Goal: Find specific page/section: Find specific page/section

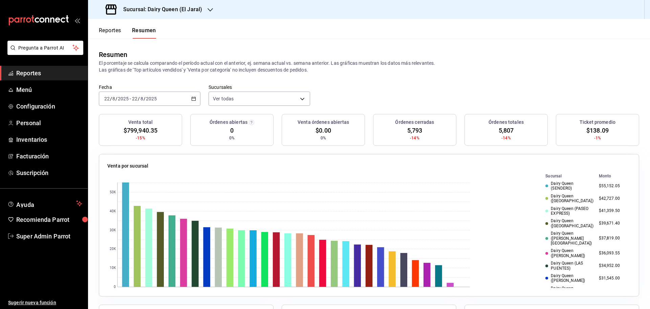
scroll to position [282, 0]
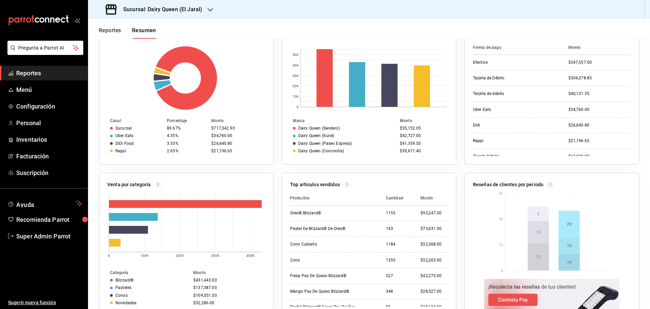
click at [35, 71] on span "Reportes" at bounding box center [49, 72] width 66 height 9
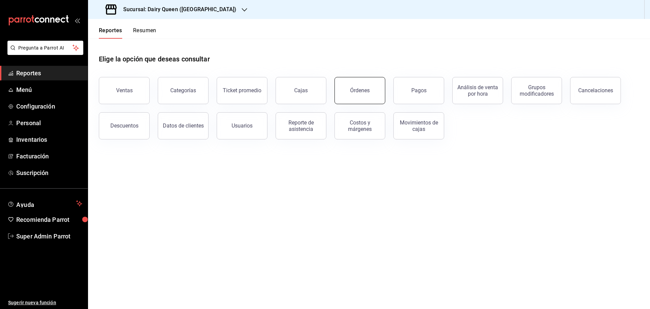
click at [378, 85] on button "Órdenes" at bounding box center [360, 90] width 51 height 27
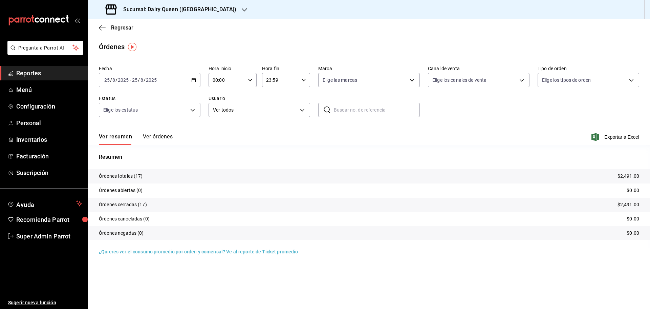
click at [191, 10] on h3 "Sucursal: Dairy Queen ([GEOGRAPHIC_DATA])" at bounding box center [177, 9] width 119 height 8
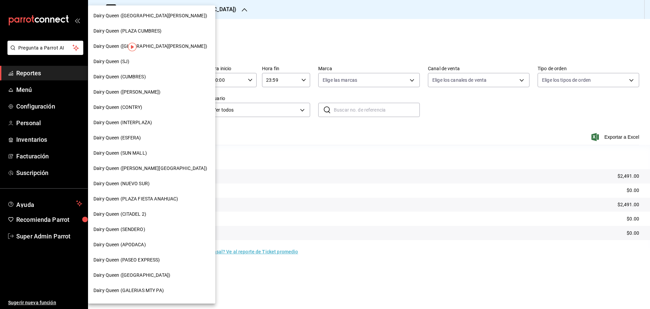
click at [296, 24] on div at bounding box center [325, 154] width 650 height 309
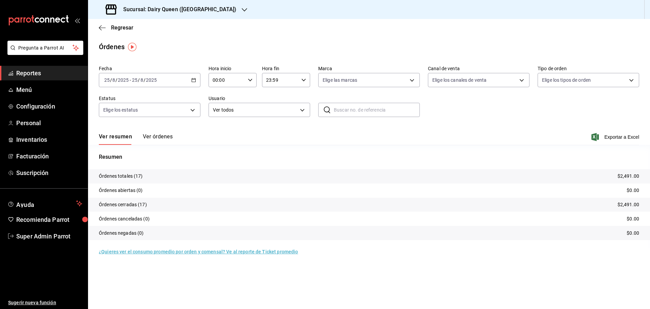
click at [184, 11] on h3 "Sucursal: Dairy Queen ([GEOGRAPHIC_DATA])" at bounding box center [177, 9] width 119 height 8
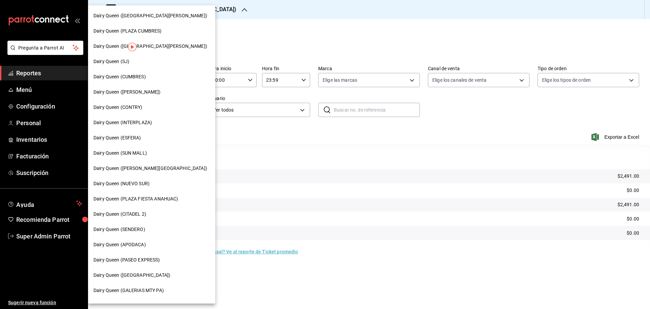
click at [137, 111] on div "Dairy Queen (CONTRY)" at bounding box center [151, 107] width 127 height 15
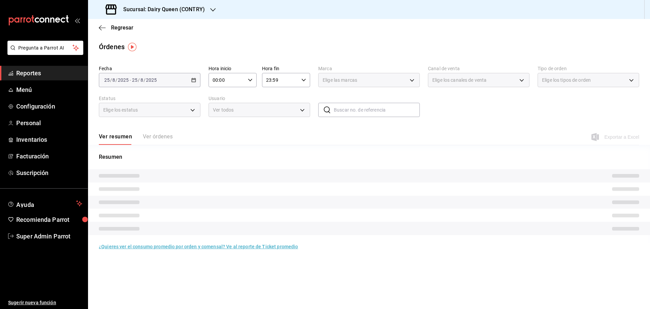
click at [181, 9] on h3 "Sucursal: Dairy Queen (CONTRY)" at bounding box center [161, 9] width 87 height 8
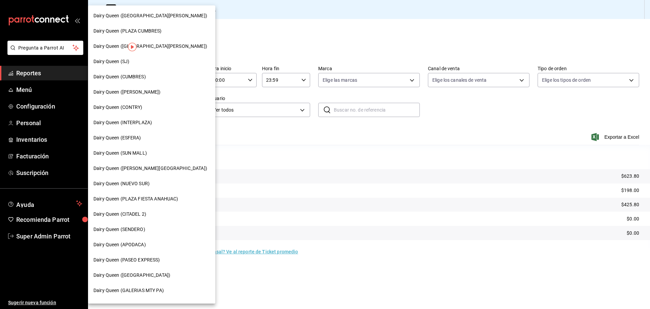
click at [286, 147] on div at bounding box center [325, 154] width 650 height 309
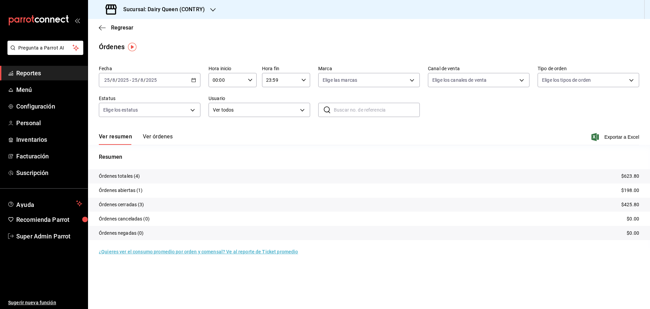
click at [192, 78] on \(Stroke\) "button" at bounding box center [192, 78] width 0 height 0
click at [135, 176] on span "Rango de fechas" at bounding box center [131, 176] width 52 height 7
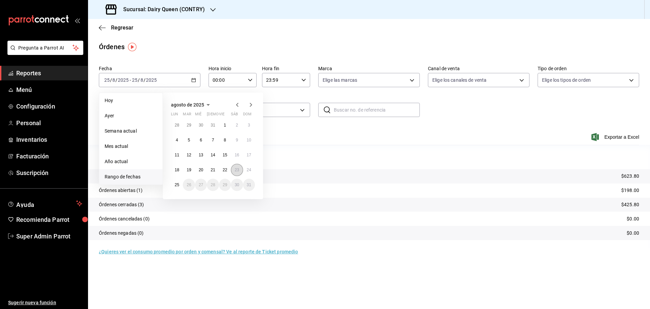
click at [239, 170] on abbr "23" at bounding box center [237, 169] width 4 height 5
click at [239, 172] on button "23" at bounding box center [237, 170] width 12 height 12
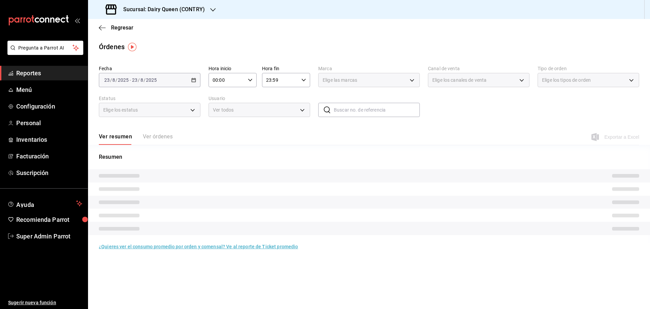
click at [239, 172] on tr at bounding box center [369, 175] width 562 height 13
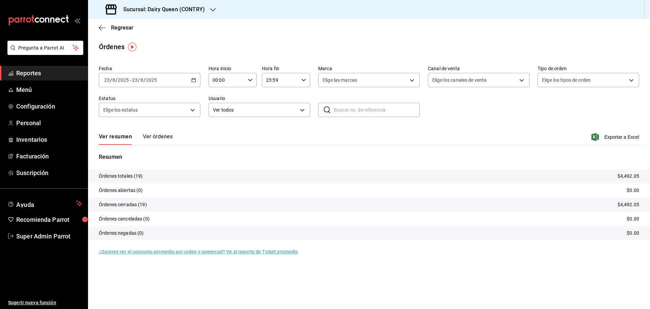
click at [182, 8] on h3 "Sucursal: Dairy Queen (CONTRY)" at bounding box center [161, 9] width 87 height 8
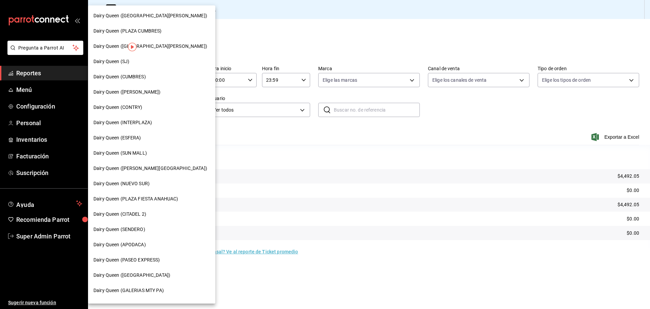
click at [131, 229] on span "Dairy Queen (SENDERO)" at bounding box center [119, 229] width 52 height 7
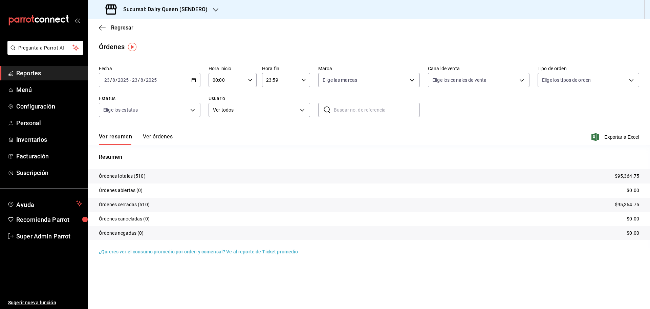
click at [170, 6] on h3 "Sucursal: Dairy Queen (SENDERO)" at bounding box center [163, 9] width 90 height 8
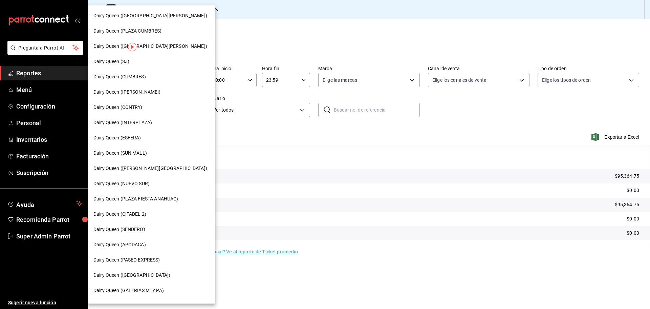
click at [141, 75] on span "Dairy Queen (CUMBRES)" at bounding box center [119, 76] width 52 height 7
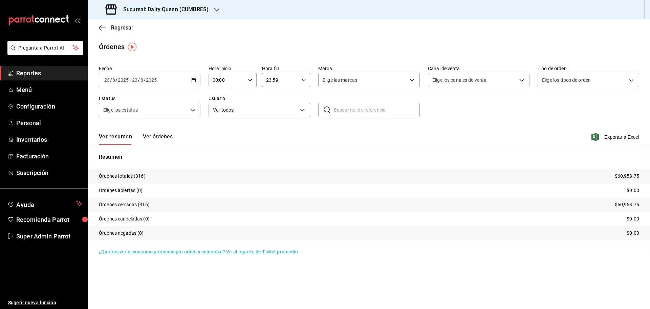
click at [165, 9] on h3 "Sucursal: Dairy Queen (CUMBRES)" at bounding box center [163, 9] width 91 height 8
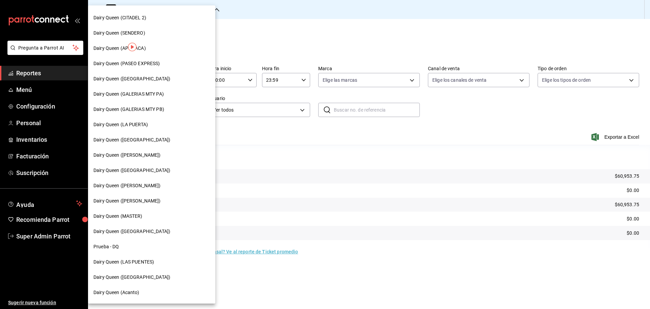
scroll to position [211, 0]
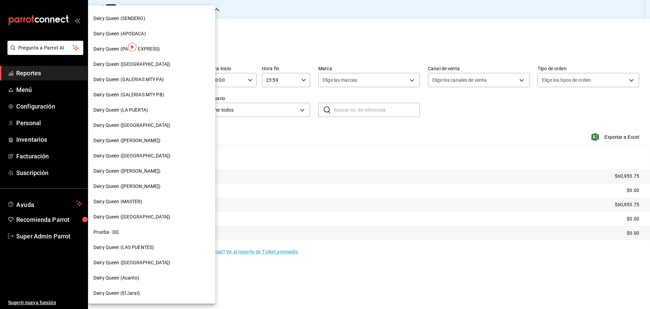
click at [140, 246] on span "Dairy Queen (LAS PUENTES)" at bounding box center [123, 247] width 61 height 7
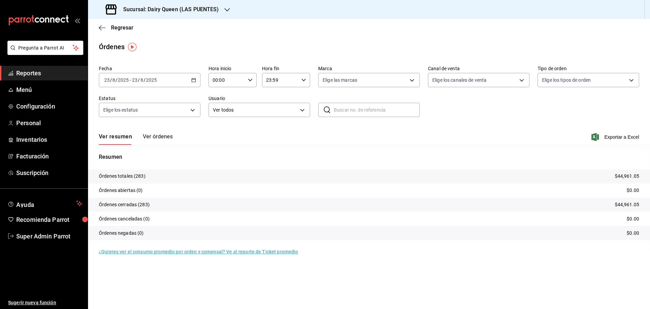
click at [160, 7] on h3 "Sucursal: Dairy Queen (LAS PUENTES)" at bounding box center [168, 9] width 101 height 8
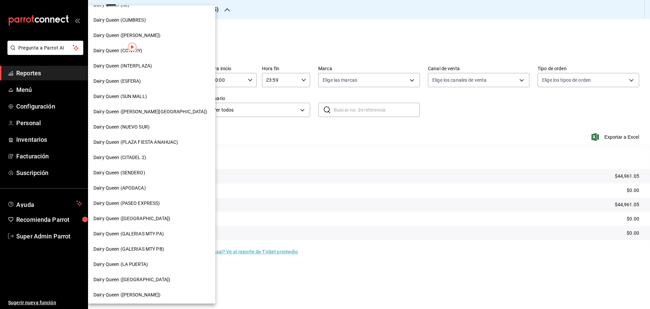
scroll to position [113, 0]
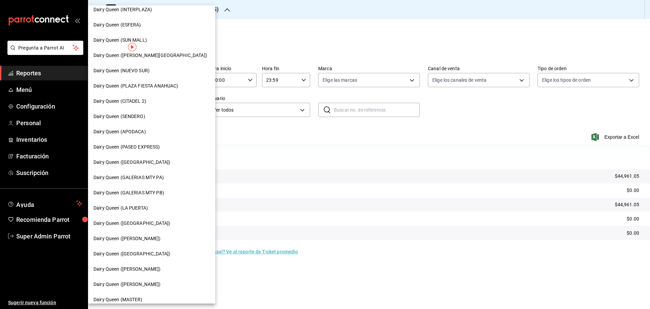
click at [154, 146] on span "Dairy Queen (PASEO EXPRESS)" at bounding box center [126, 146] width 67 height 7
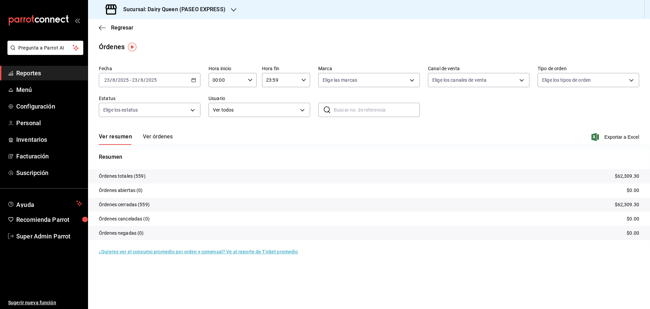
click at [197, 7] on h3 "Sucursal: Dairy Queen (PASEO EXPRESS)" at bounding box center [172, 9] width 108 height 8
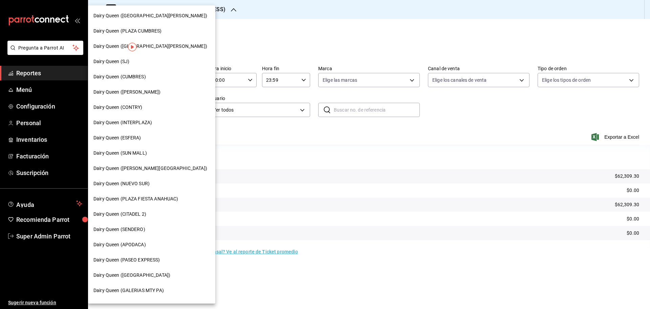
click at [134, 62] on div "Dairy Queen (SJ)" at bounding box center [151, 61] width 117 height 7
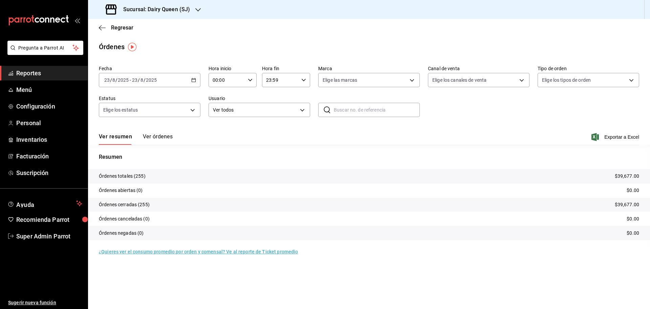
click at [162, 6] on h3 "Sucursal: Dairy Queen (SJ)" at bounding box center [154, 9] width 72 height 8
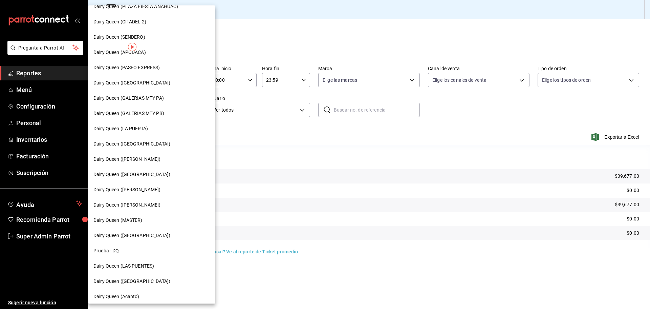
scroll to position [211, 0]
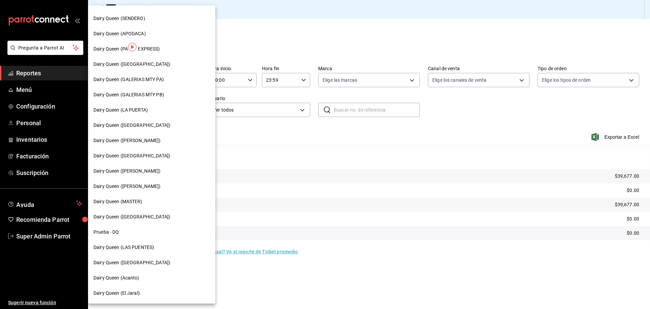
click at [141, 260] on span "Dairy Queen ([GEOGRAPHIC_DATA])" at bounding box center [131, 262] width 77 height 7
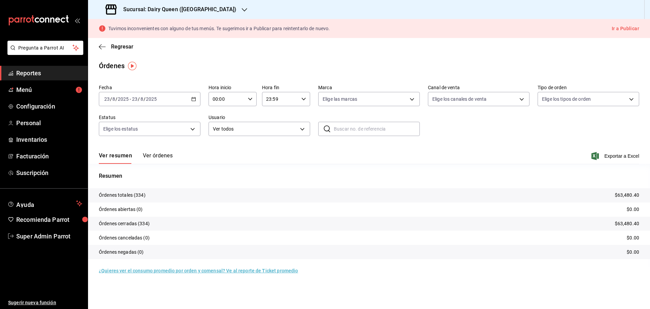
click at [200, 7] on h3 "Sucursal: Dairy Queen ([GEOGRAPHIC_DATA])" at bounding box center [177, 9] width 119 height 8
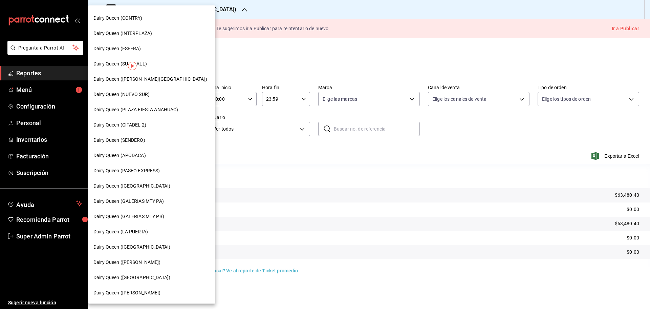
scroll to position [113, 0]
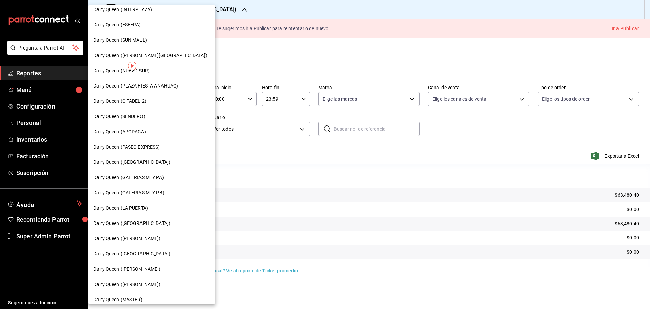
click at [145, 208] on span "Dairy Queen (LA PUERTA)" at bounding box center [120, 207] width 55 height 7
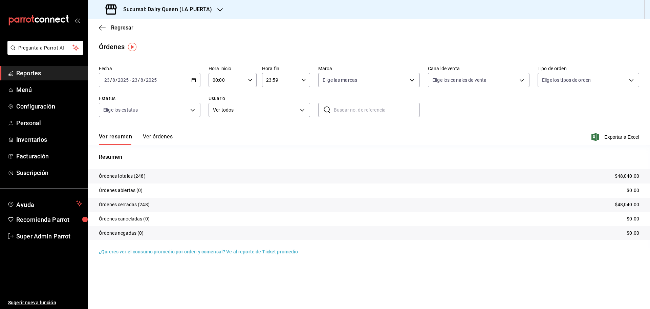
click at [160, 7] on h3 "Sucursal: Dairy Queen (LA PUERTA)" at bounding box center [165, 9] width 94 height 8
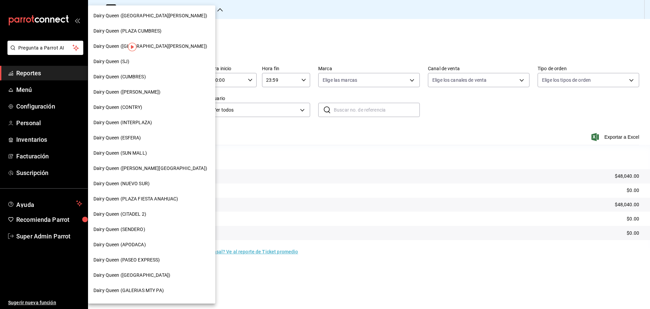
click at [147, 170] on span "Dairy Queen ([PERSON_NAME][GEOGRAPHIC_DATA])" at bounding box center [150, 168] width 114 height 7
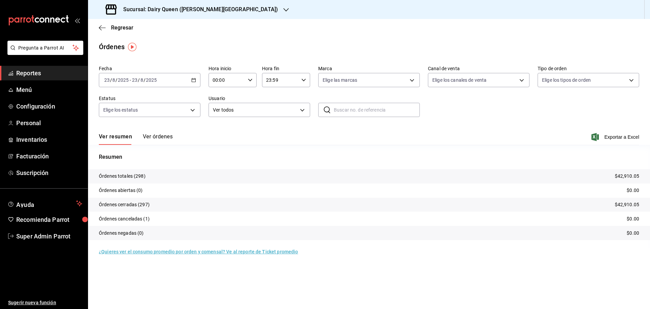
click at [187, 7] on h3 "Sucursal: Dairy Queen ([PERSON_NAME][GEOGRAPHIC_DATA])" at bounding box center [198, 9] width 160 height 8
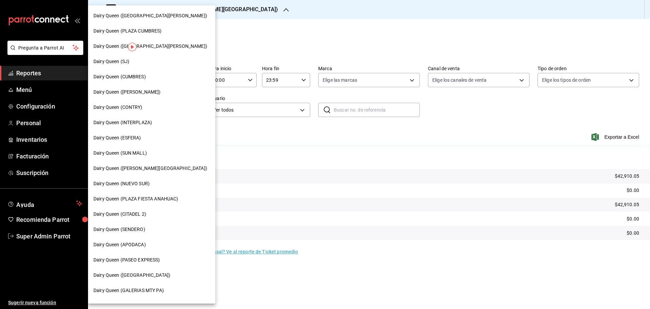
click at [145, 272] on span "Dairy Queen ([GEOGRAPHIC_DATA])" at bounding box center [131, 274] width 77 height 7
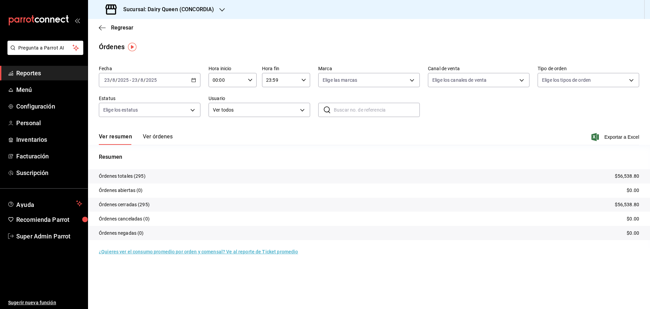
click at [201, 12] on h3 "Sucursal: Dairy Queen (CONCORDIA)" at bounding box center [166, 9] width 96 height 8
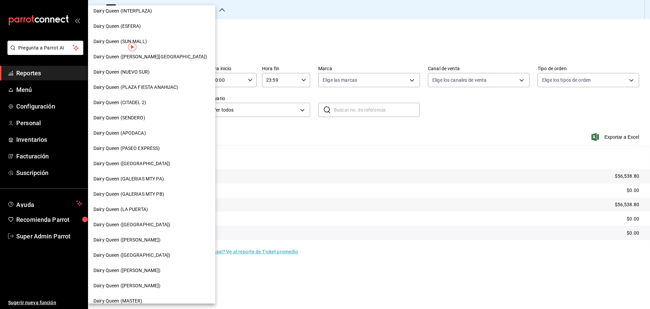
scroll to position [169, 0]
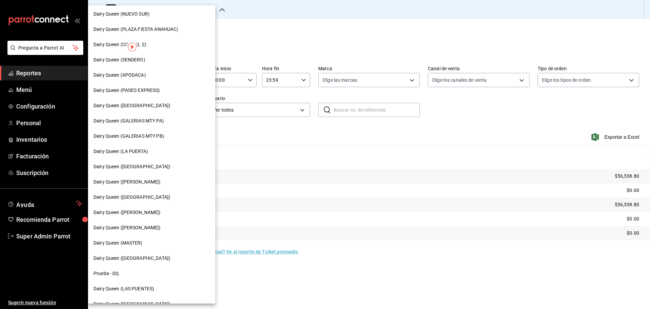
click at [135, 201] on div "Dairy Queen ([GEOGRAPHIC_DATA])" at bounding box center [151, 196] width 127 height 15
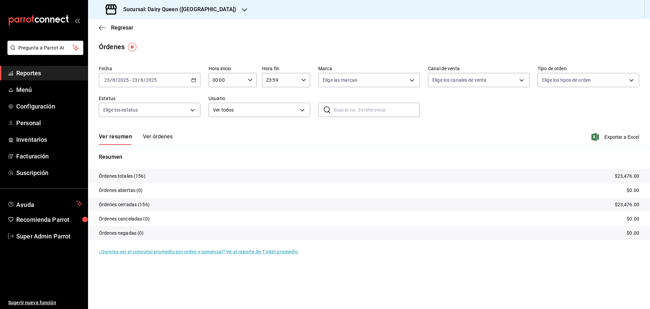
click at [195, 7] on h3 "Sucursal: Dairy Queen ([GEOGRAPHIC_DATA])" at bounding box center [177, 9] width 119 height 8
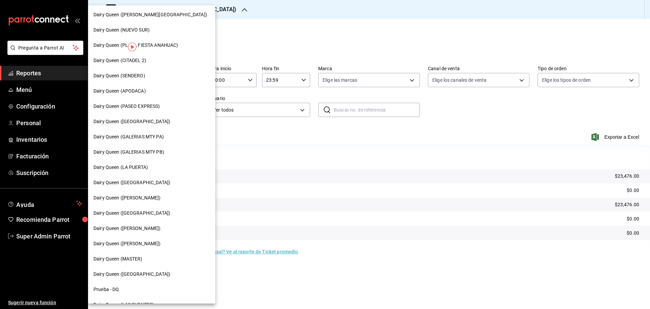
scroll to position [169, 0]
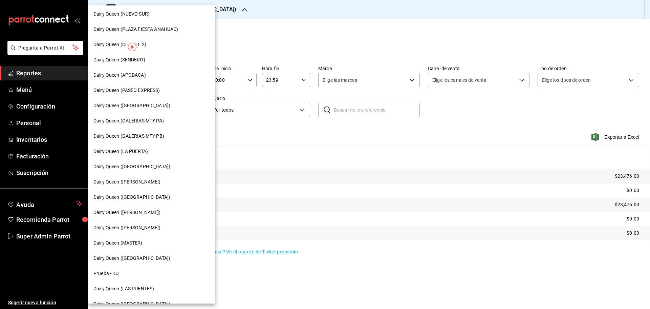
click at [169, 214] on div "Dairy Queen ([PERSON_NAME])" at bounding box center [151, 212] width 117 height 7
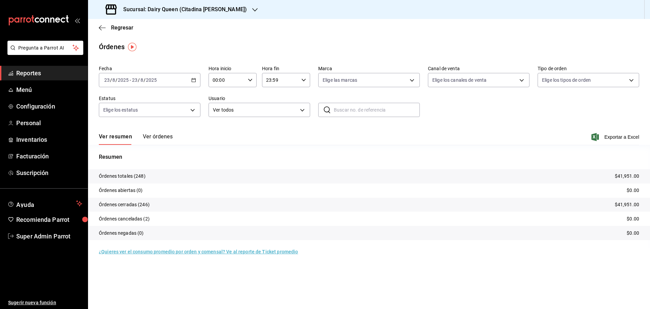
click at [202, 15] on div "Sucursal: Dairy Queen (Citadina [PERSON_NAME])" at bounding box center [176, 9] width 167 height 19
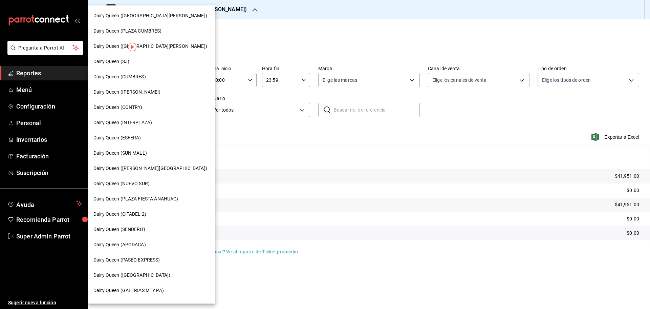
click at [161, 48] on span "Dairy Queen ([GEOGRAPHIC_DATA][PERSON_NAME])" at bounding box center [150, 46] width 114 height 7
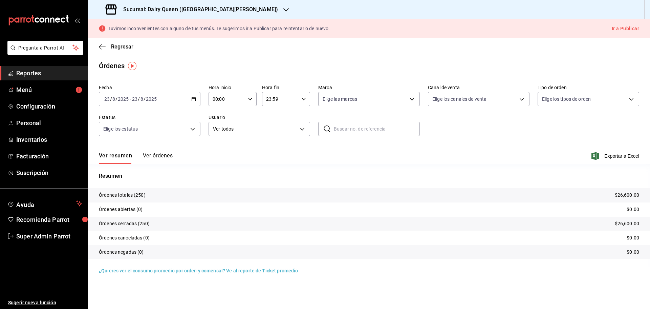
click at [169, 12] on h3 "Sucursal: Dairy Queen ([GEOGRAPHIC_DATA][PERSON_NAME])" at bounding box center [198, 9] width 160 height 8
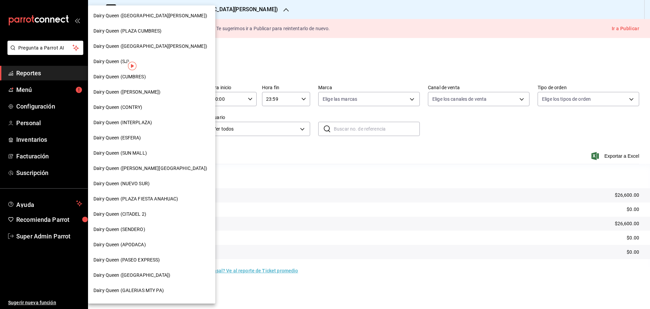
click at [148, 95] on span "Dairy Queen ([PERSON_NAME])" at bounding box center [126, 91] width 67 height 7
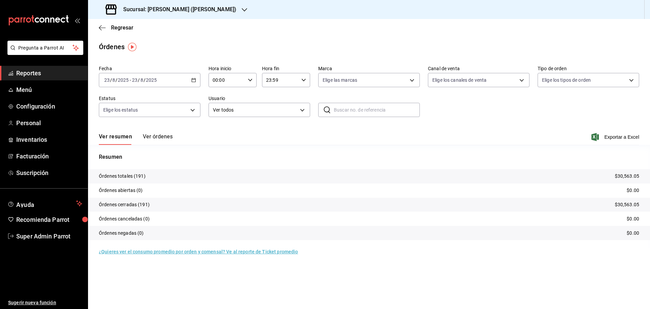
click at [179, 12] on h3 "Sucursal: [PERSON_NAME] ([PERSON_NAME])" at bounding box center [177, 9] width 119 height 8
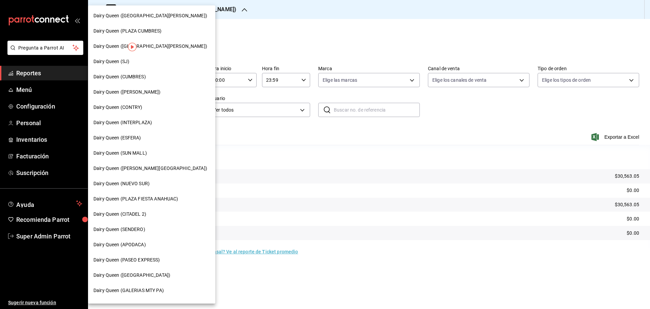
click at [161, 18] on span "Dairy Queen ([GEOGRAPHIC_DATA][PERSON_NAME])" at bounding box center [150, 15] width 114 height 7
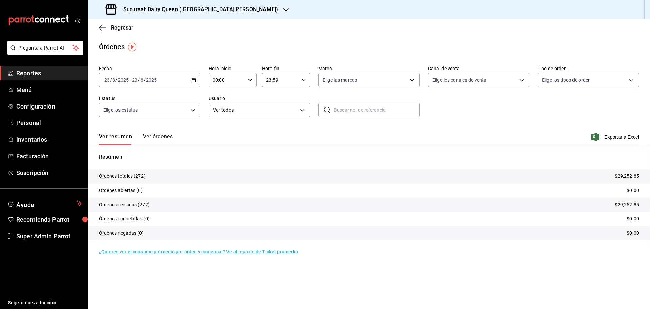
click at [209, 6] on h3 "Sucursal: Dairy Queen ([GEOGRAPHIC_DATA][PERSON_NAME])" at bounding box center [198, 9] width 160 height 8
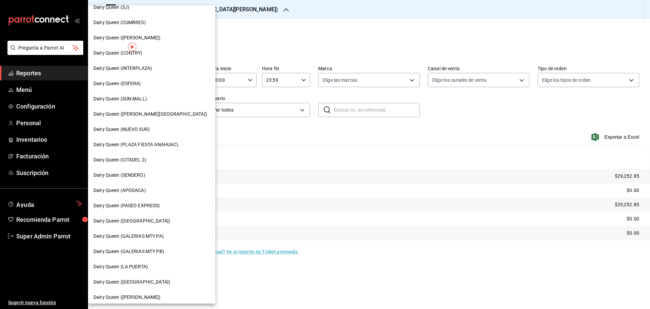
scroll to position [113, 0]
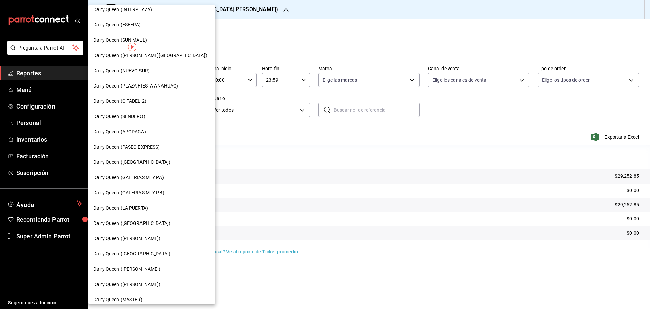
click at [153, 191] on span "Dairy Queen (GALERIAS MTY PB)" at bounding box center [128, 192] width 71 height 7
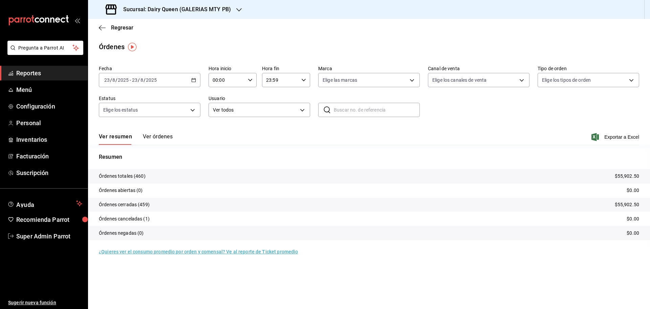
click at [202, 14] on div "Sucursal: Dairy Queen (GALERIAS MTY PB)" at bounding box center [168, 9] width 151 height 19
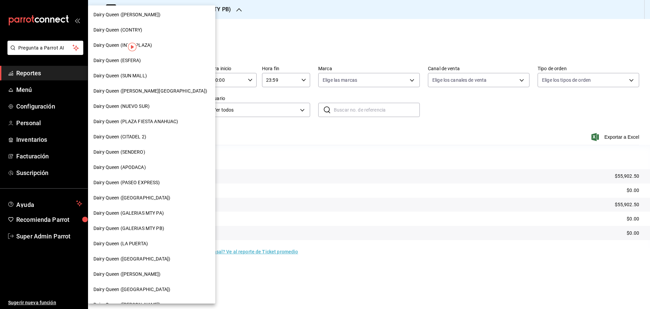
scroll to position [113, 0]
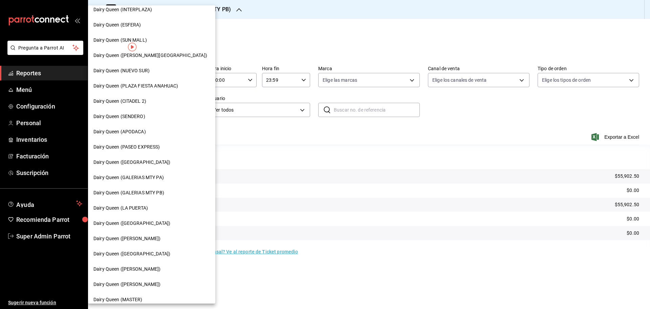
click at [152, 172] on div "Dairy Queen (GALERIAS MTY PA)" at bounding box center [151, 177] width 127 height 15
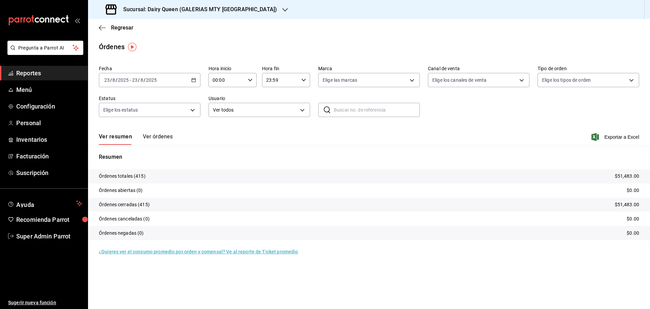
click at [194, 12] on h3 "Sucursal: Dairy Queen (GALERIAS MTY [GEOGRAPHIC_DATA])" at bounding box center [197, 9] width 159 height 8
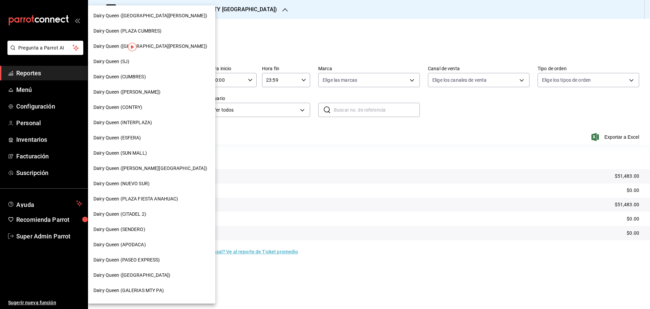
click at [152, 155] on div "Dairy Queen (SUN MALL)" at bounding box center [151, 152] width 117 height 7
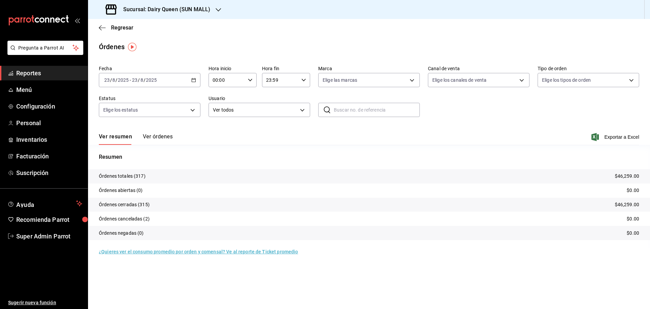
click at [168, 6] on h3 "Sucursal: Dairy Queen (SUN MALL)" at bounding box center [164, 9] width 92 height 8
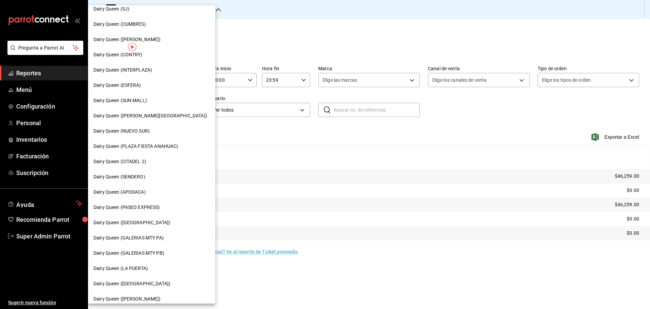
scroll to position [113, 0]
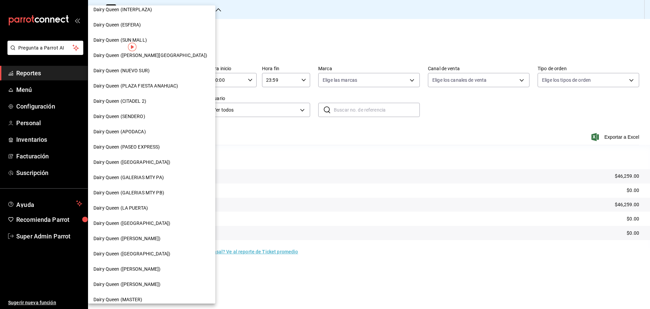
click at [134, 129] on span "Dairy Queen (APODACA)" at bounding box center [119, 131] width 52 height 7
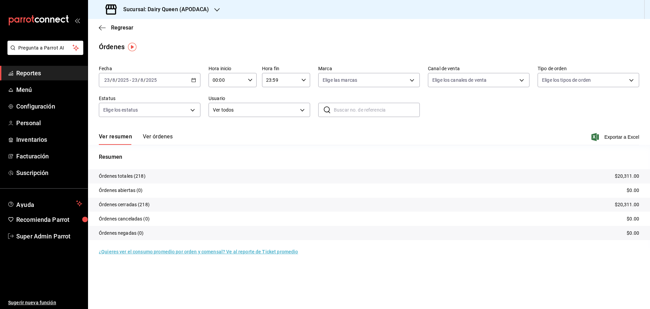
click at [178, 13] on h3 "Sucursal: Dairy Queen (APODACA)" at bounding box center [163, 9] width 91 height 8
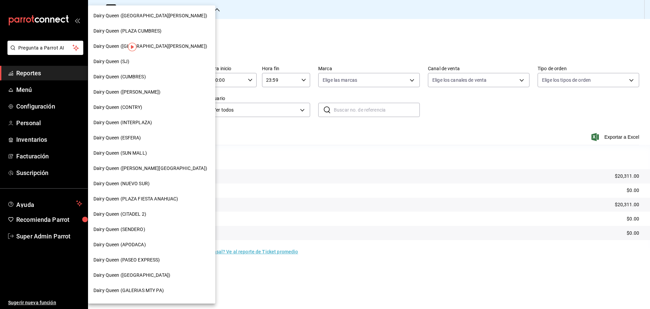
click at [143, 186] on span "Dairy Queen (NUEVO SUR)" at bounding box center [121, 183] width 56 height 7
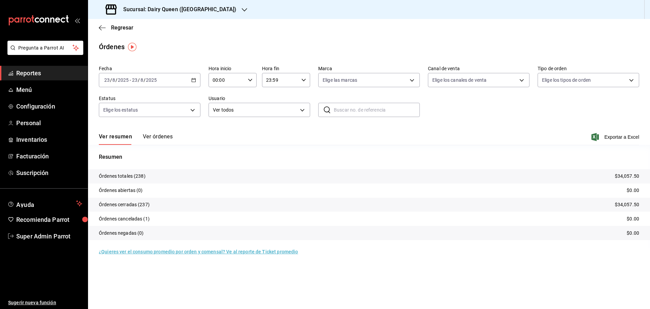
click at [192, 13] on h3 "Sucursal: Dairy Queen ([GEOGRAPHIC_DATA])" at bounding box center [177, 9] width 119 height 8
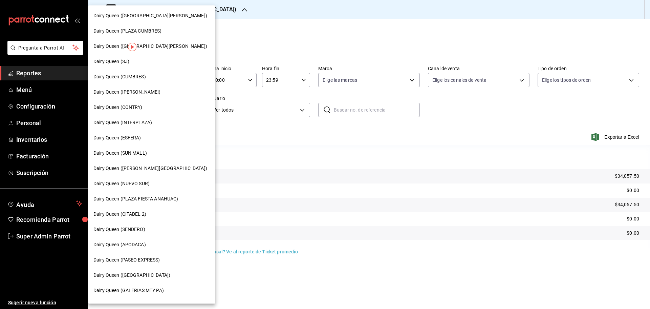
click at [131, 140] on span "Dairy Queen (ESFERA)" at bounding box center [117, 137] width 48 height 7
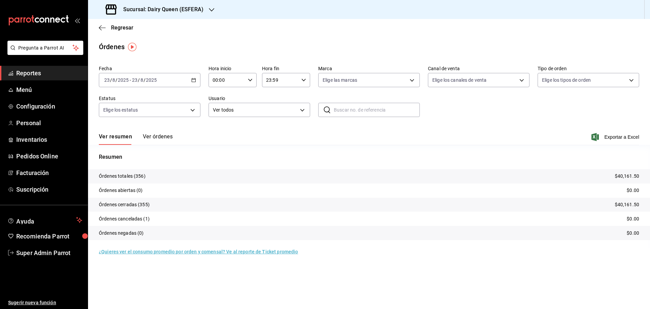
click at [177, 13] on h3 "Sucursal: Dairy Queen (ESFERA)" at bounding box center [161, 9] width 86 height 8
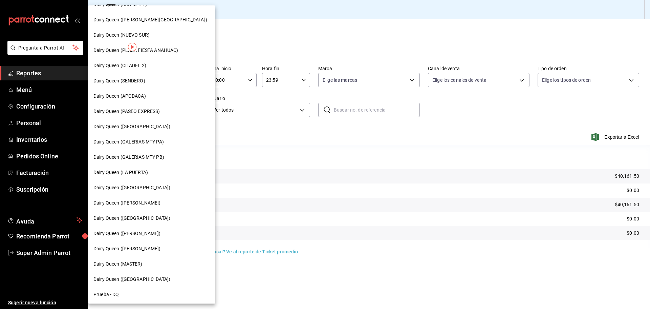
scroll to position [169, 0]
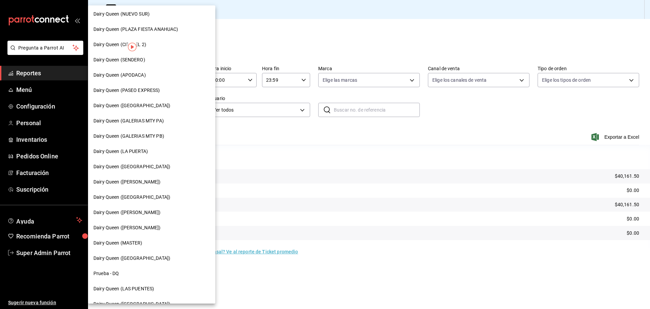
click at [142, 184] on div "Dairy Queen ([PERSON_NAME])" at bounding box center [151, 181] width 117 height 7
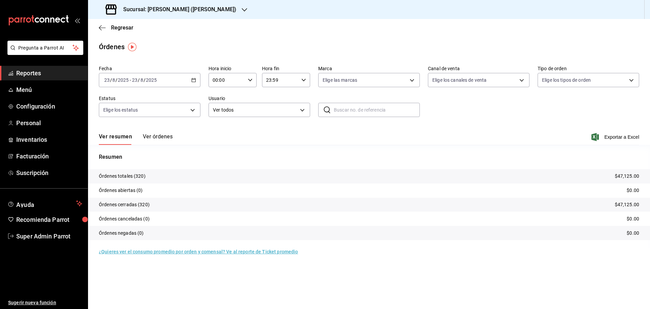
click at [182, 13] on h3 "Sucursal: [PERSON_NAME] ([PERSON_NAME])" at bounding box center [177, 9] width 119 height 8
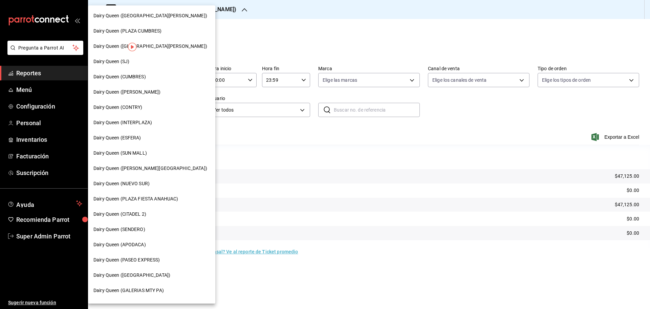
click at [141, 121] on span "Dairy Queen (INTERPLAZA)" at bounding box center [122, 122] width 59 height 7
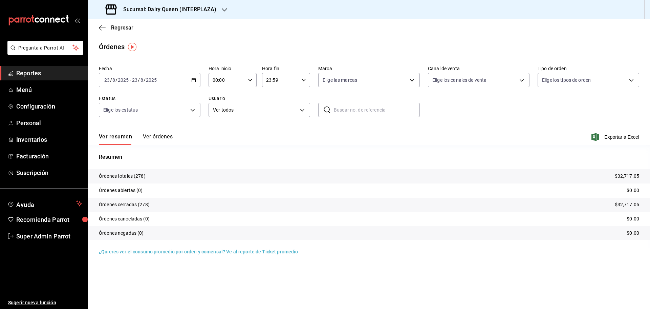
click at [204, 8] on h3 "Sucursal: Dairy Queen (INTERPLAZA)" at bounding box center [167, 9] width 99 height 8
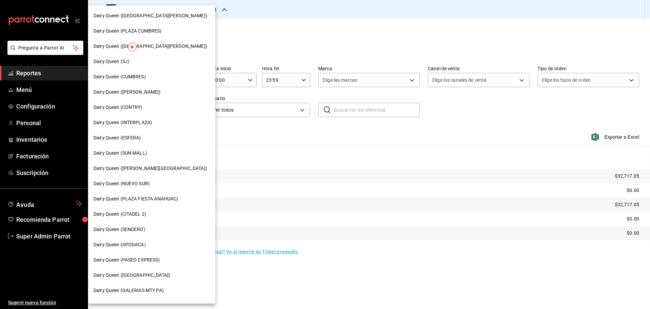
click at [141, 218] on div "Dairy Queen (CITADEL 2)" at bounding box center [151, 213] width 127 height 15
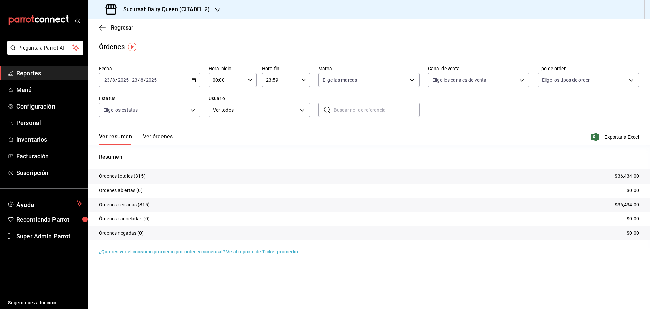
click at [178, 9] on h3 "Sucursal: Dairy Queen (CITADEL 2)" at bounding box center [164, 9] width 92 height 8
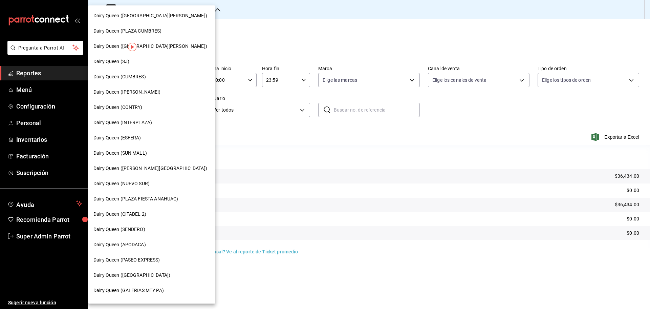
click at [157, 31] on span "Dairy Queen (PLAZA CUMBRES)" at bounding box center [127, 30] width 68 height 7
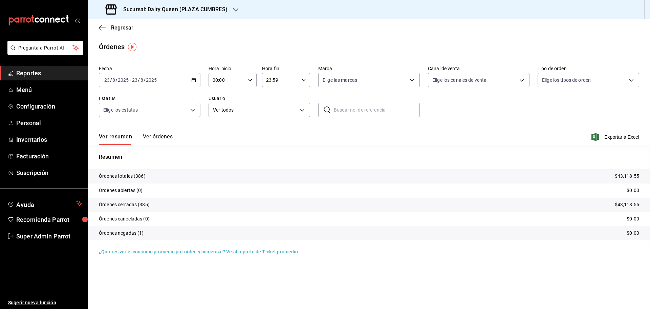
click at [221, 14] on div "Sucursal: Dairy Queen (PLAZA CUMBRES)" at bounding box center [167, 9] width 148 height 19
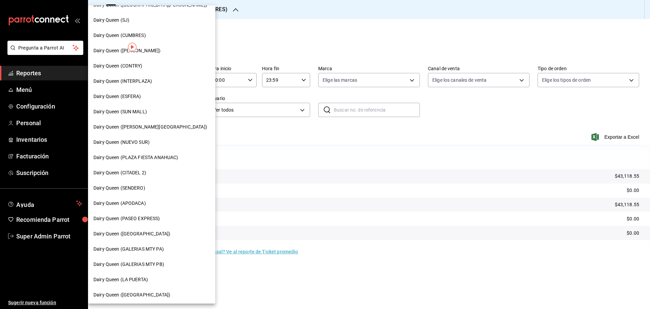
scroll to position [57, 0]
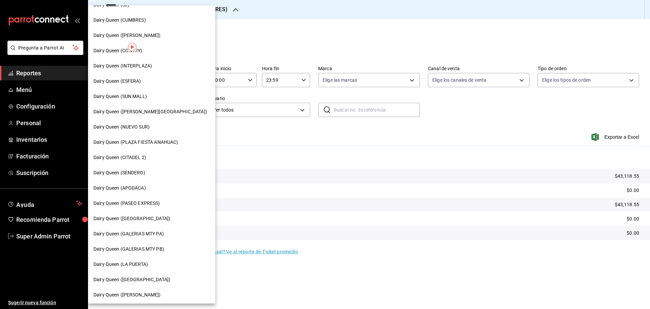
click at [173, 145] on span "Dairy Queen (PLAZA FIESTA ANAHUAC)" at bounding box center [135, 142] width 85 height 7
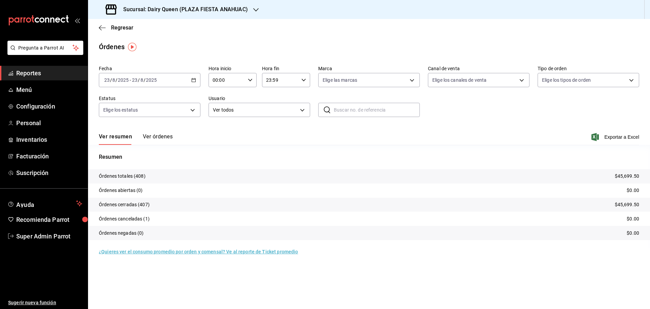
click at [204, 11] on h3 "Sucursal: Dairy Queen (PLAZA FIESTA ANAHUAC)" at bounding box center [183, 9] width 130 height 8
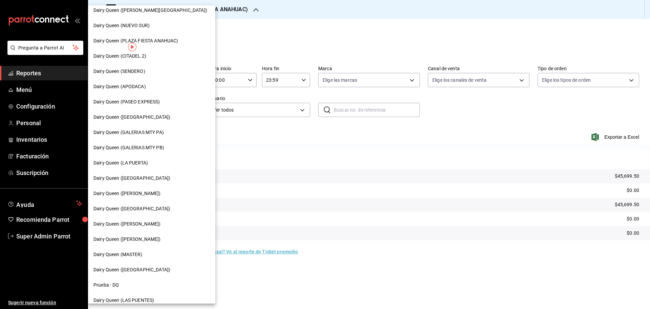
scroll to position [211, 0]
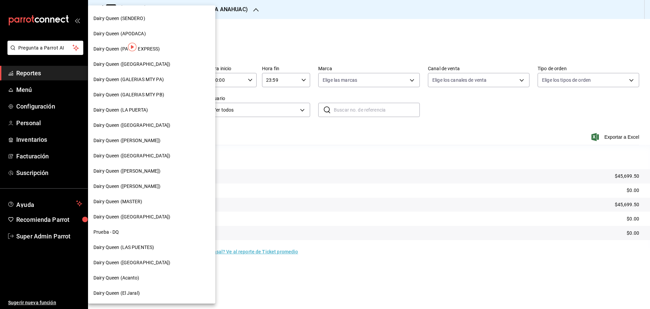
click at [147, 191] on div "Dairy Queen ([PERSON_NAME])" at bounding box center [151, 185] width 127 height 15
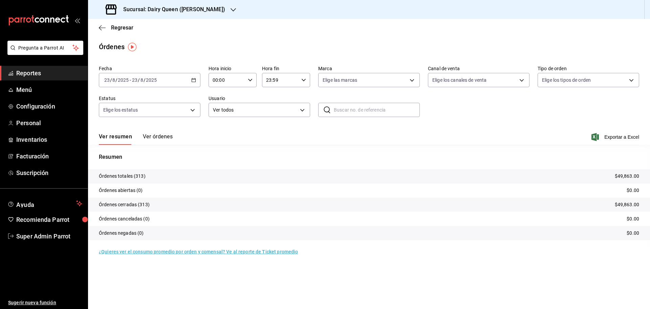
click at [168, 4] on div "Sucursal: Dairy Queen ([PERSON_NAME])" at bounding box center [165, 9] width 145 height 19
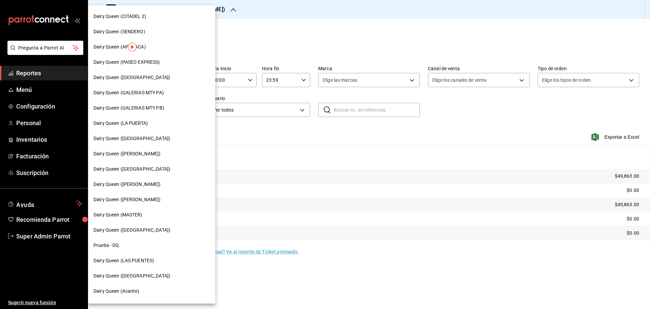
scroll to position [211, 0]
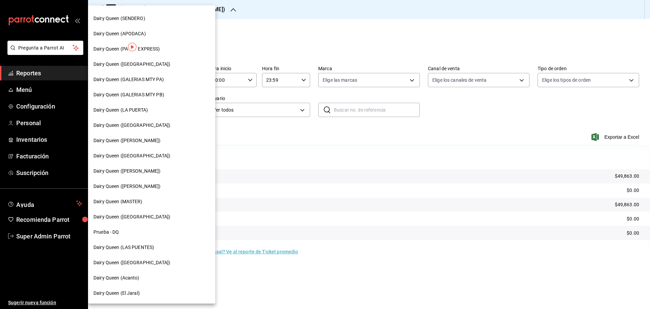
click at [135, 219] on span "Dairy Queen ([GEOGRAPHIC_DATA])" at bounding box center [131, 216] width 77 height 7
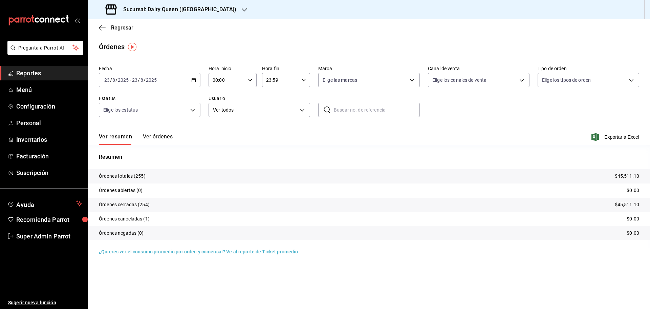
click at [165, 13] on h3 "Sucursal: Dairy Queen ([GEOGRAPHIC_DATA])" at bounding box center [177, 9] width 119 height 8
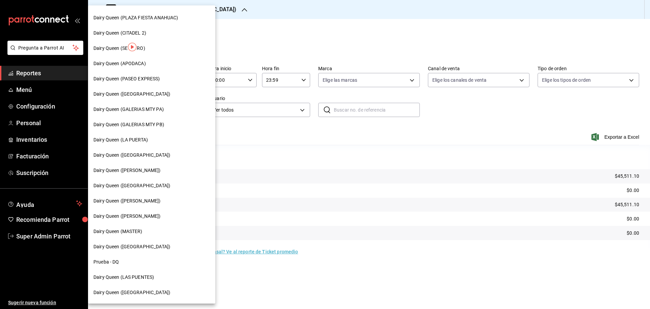
scroll to position [211, 0]
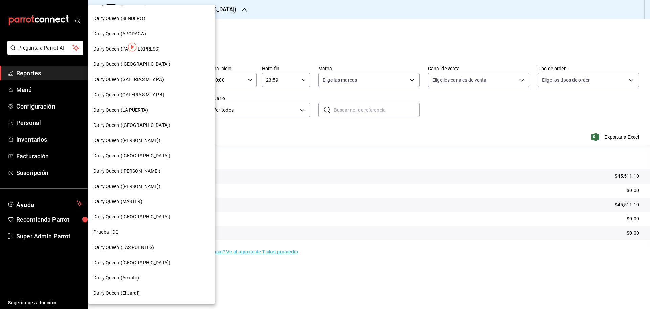
click at [133, 274] on span "Dairy Queen (Acanto)" at bounding box center [116, 277] width 46 height 7
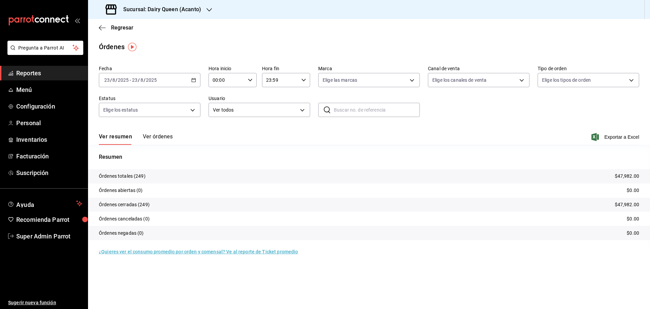
click at [187, 2] on div "Sucursal: Dairy Queen (Acanto)" at bounding box center [153, 9] width 121 height 19
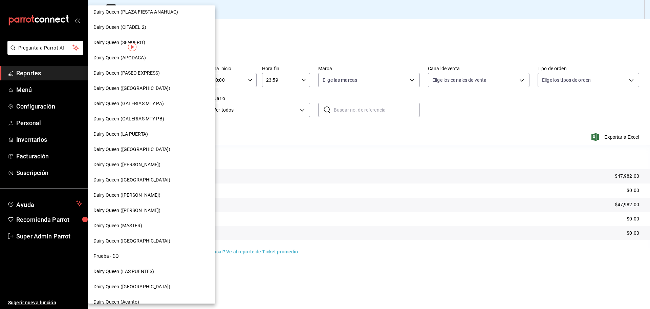
scroll to position [211, 0]
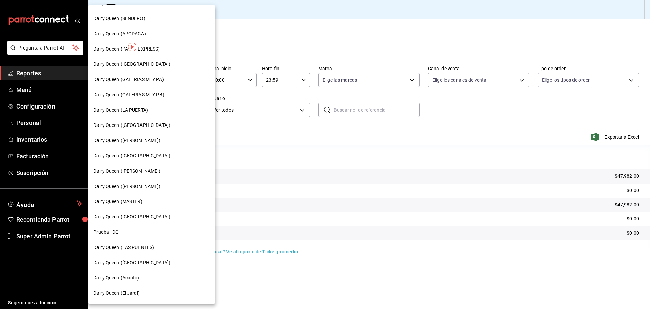
click at [127, 292] on span "Dairy Queen (El Jaral)" at bounding box center [116, 292] width 46 height 7
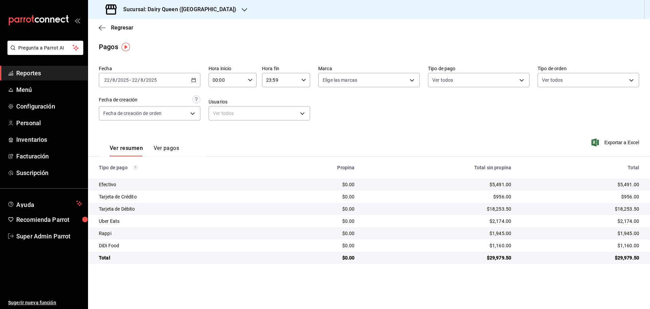
click at [172, 10] on h3 "Sucursal: Dairy Queen ([GEOGRAPHIC_DATA])" at bounding box center [177, 9] width 119 height 8
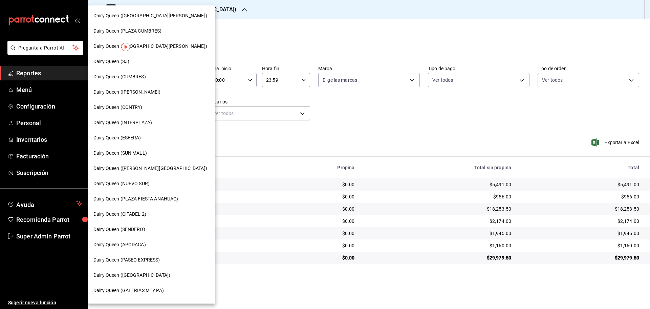
click at [145, 106] on div "Dairy Queen (CONTRY)" at bounding box center [151, 107] width 117 height 7
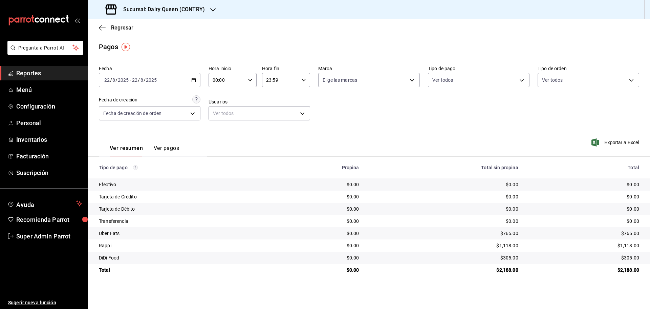
click at [195, 82] on \(Stroke\) "button" at bounding box center [194, 80] width 4 height 4
click at [144, 180] on li "Rango de fechas" at bounding box center [130, 176] width 63 height 15
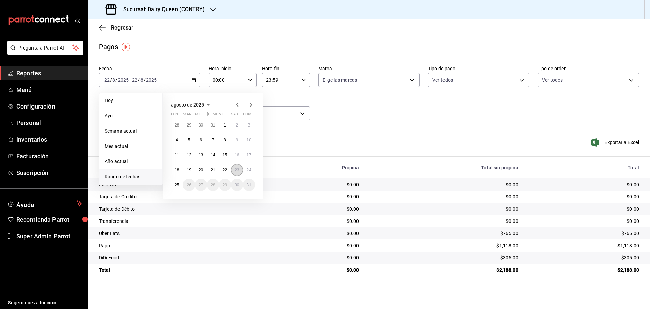
click at [239, 172] on button "23" at bounding box center [237, 170] width 12 height 12
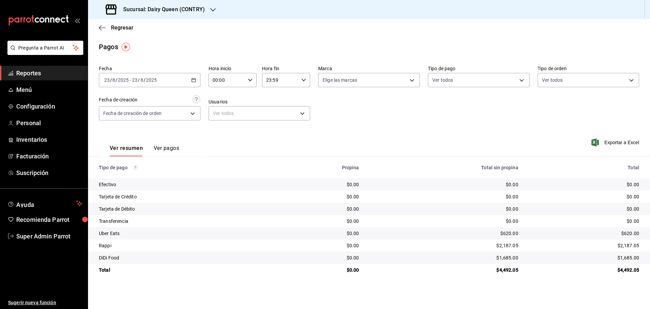
click at [178, 13] on h3 "Sucursal: Dairy Queen (CONTRY)" at bounding box center [161, 9] width 87 height 8
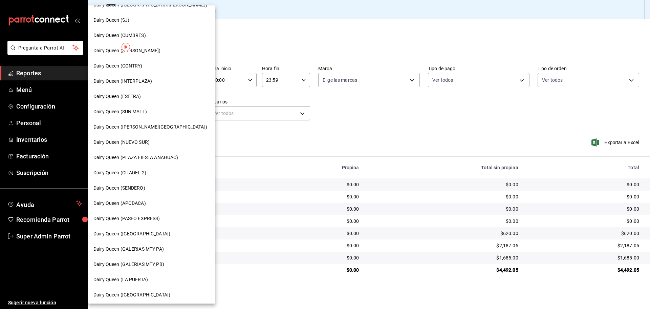
scroll to position [57, 0]
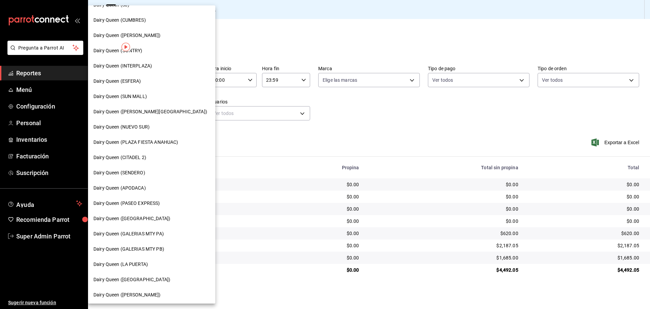
click at [151, 177] on div "Dairy Queen (SENDERO)" at bounding box center [151, 172] width 127 height 15
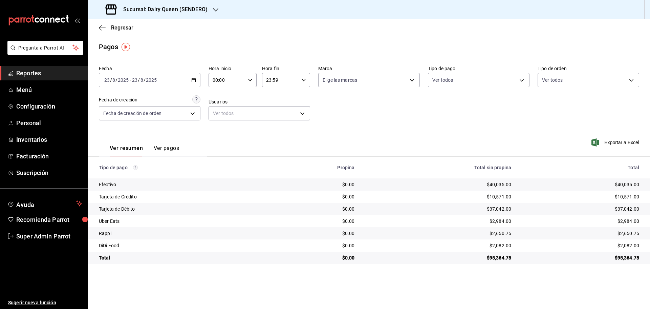
click at [178, 7] on h3 "Sucursal: Dairy Queen (SENDERO)" at bounding box center [163, 9] width 90 height 8
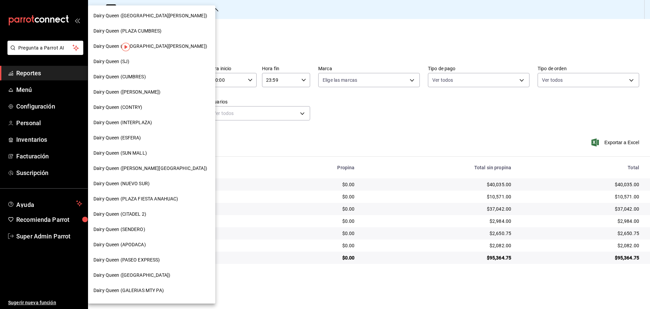
click at [132, 76] on span "Dairy Queen (CUMBRES)" at bounding box center [119, 76] width 52 height 7
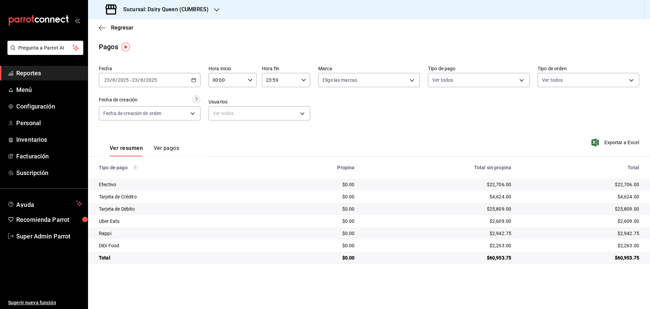
click at [197, 5] on div "Sucursal: Dairy Queen (CUMBRES)" at bounding box center [157, 9] width 129 height 19
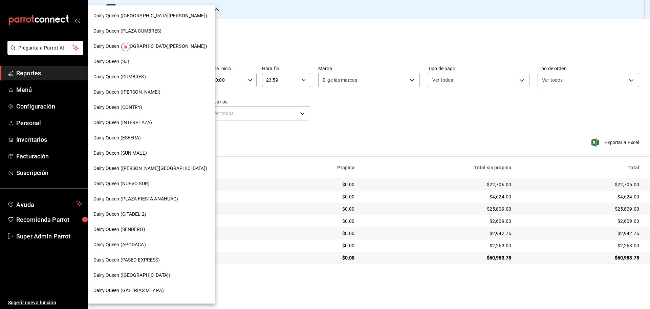
scroll to position [211, 0]
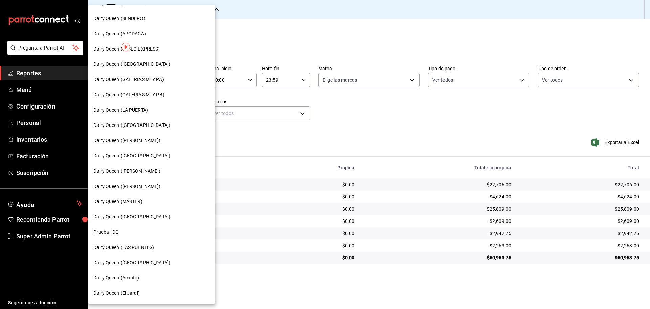
click at [157, 241] on div "Dairy Queen (LAS PUENTES)" at bounding box center [151, 246] width 127 height 15
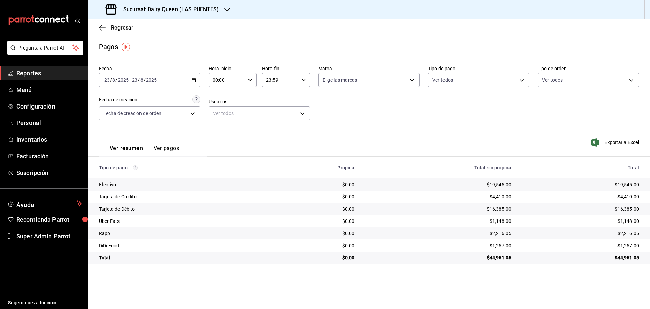
click at [184, 8] on h3 "Sucursal: Dairy Queen (LAS PUENTES)" at bounding box center [168, 9] width 101 height 8
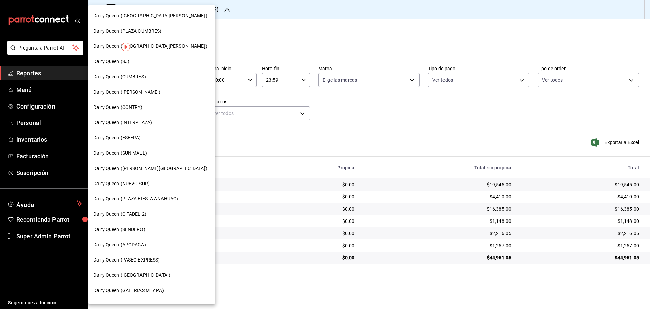
scroll to position [113, 0]
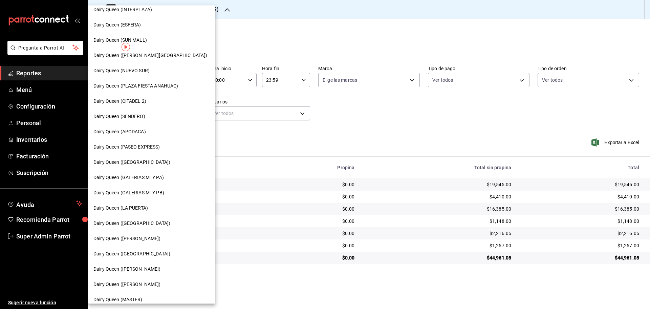
click at [151, 146] on span "Dairy Queen (PASEO EXPRESS)" at bounding box center [126, 146] width 67 height 7
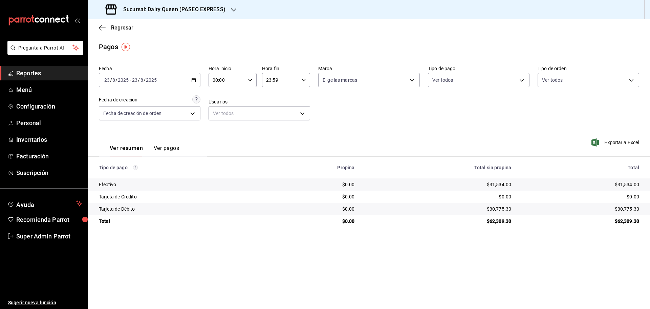
click at [170, 6] on h3 "Sucursal: Dairy Queen (PASEO EXPRESS)" at bounding box center [172, 9] width 108 height 8
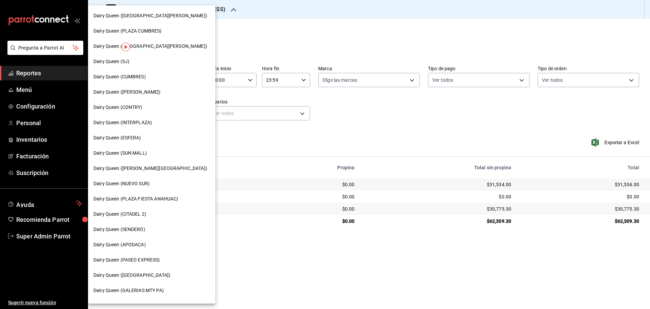
click at [120, 64] on span "Dairy Queen (SJ)" at bounding box center [111, 61] width 36 height 7
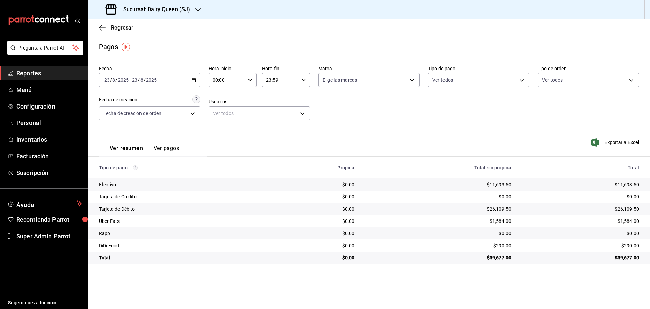
click at [179, 8] on h3 "Sucursal: Dairy Queen (SJ)" at bounding box center [154, 9] width 72 height 8
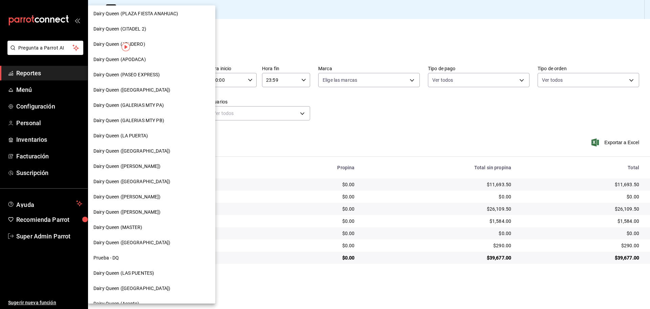
scroll to position [211, 0]
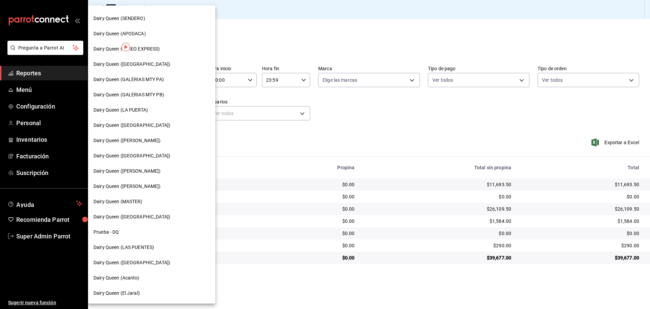
click at [137, 264] on span "Dairy Queen ([GEOGRAPHIC_DATA])" at bounding box center [131, 262] width 77 height 7
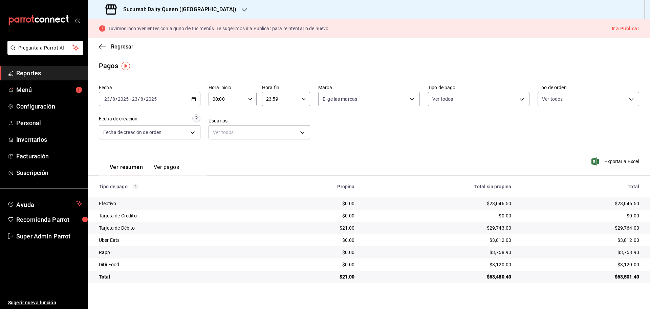
click at [198, 8] on h3 "Sucursal: Dairy Queen ([GEOGRAPHIC_DATA])" at bounding box center [177, 9] width 119 height 8
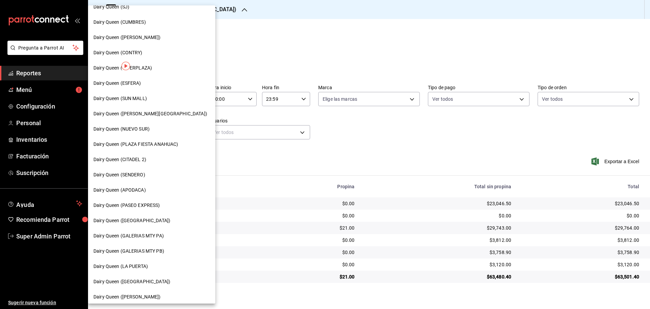
scroll to position [113, 0]
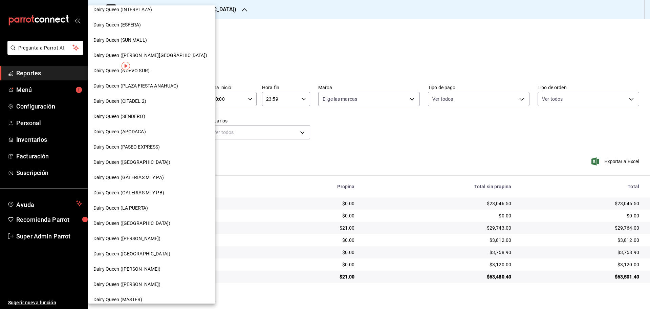
click at [140, 209] on span "Dairy Queen (LA PUERTA)" at bounding box center [120, 207] width 55 height 7
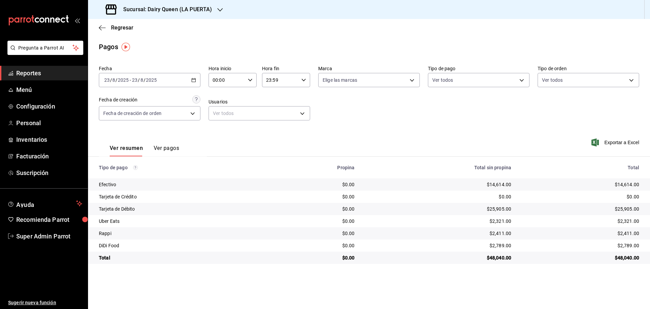
click at [140, 11] on h3 "Sucursal: Dairy Queen (LA PUERTA)" at bounding box center [165, 9] width 94 height 8
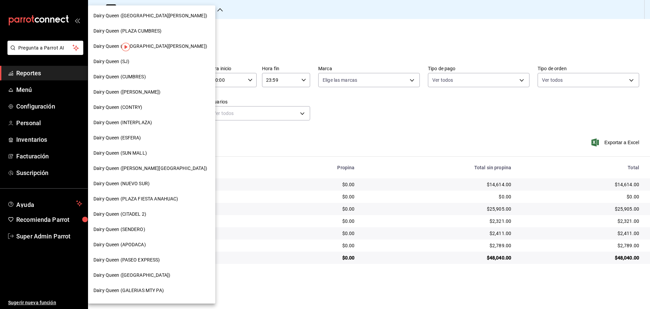
click at [122, 171] on span "Dairy Queen ([PERSON_NAME][GEOGRAPHIC_DATA])" at bounding box center [150, 168] width 114 height 7
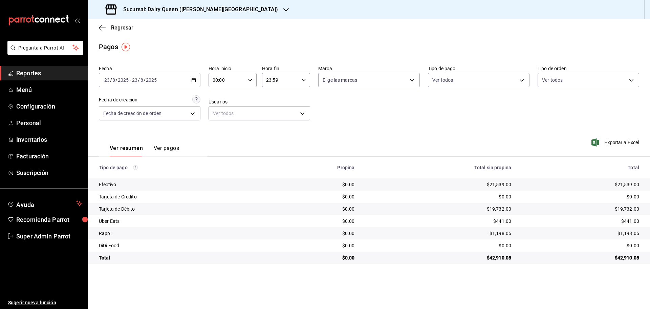
click at [188, 15] on div "Sucursal: Dairy Queen ([PERSON_NAME][GEOGRAPHIC_DATA])" at bounding box center [192, 9] width 198 height 19
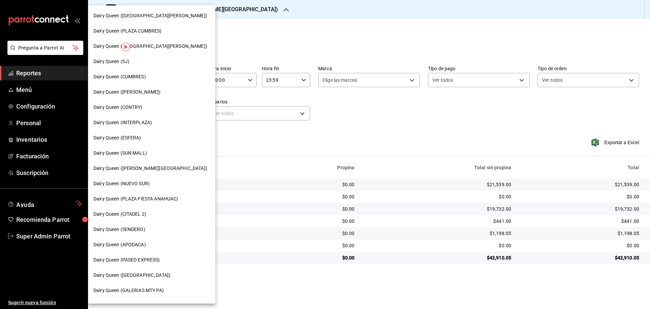
click at [132, 278] on span "Dairy Queen ([GEOGRAPHIC_DATA])" at bounding box center [131, 274] width 77 height 7
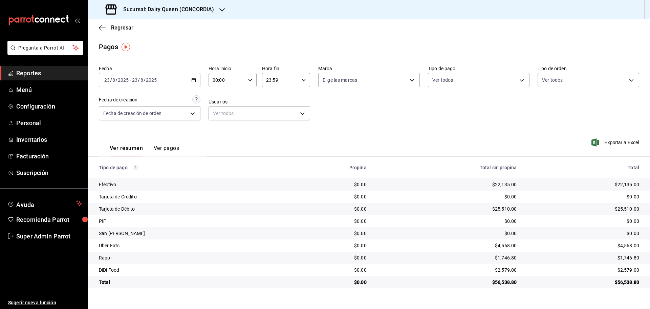
click at [198, 10] on h3 "Sucursal: Dairy Queen (CONCORDIA)" at bounding box center [166, 9] width 96 height 8
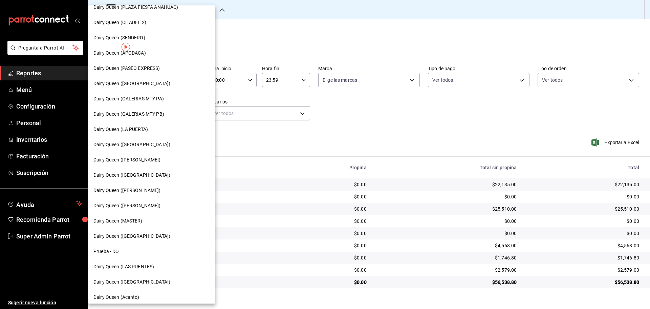
scroll to position [211, 0]
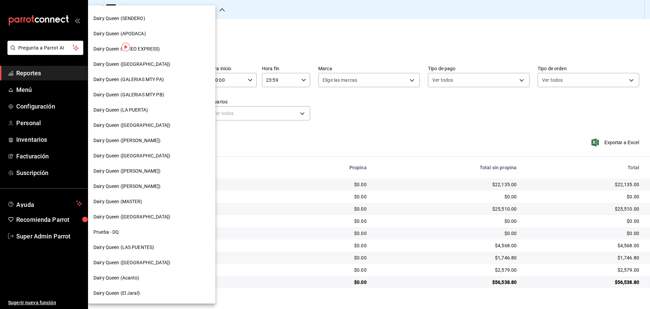
click at [139, 156] on span "Dairy Queen ([GEOGRAPHIC_DATA])" at bounding box center [131, 155] width 77 height 7
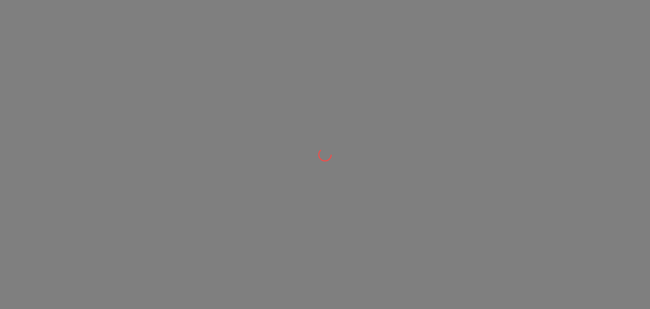
click at [140, 155] on div at bounding box center [325, 154] width 650 height 309
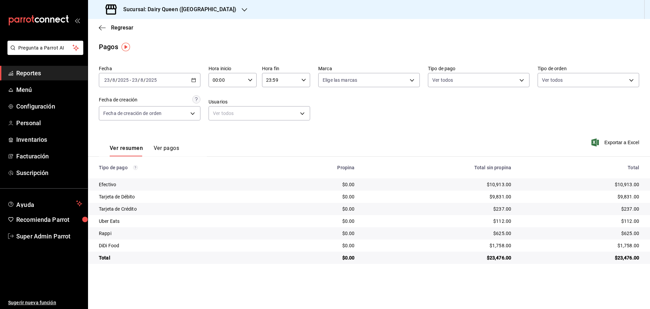
click at [185, 7] on h3 "Sucursal: Dairy Queen ([GEOGRAPHIC_DATA])" at bounding box center [177, 9] width 119 height 8
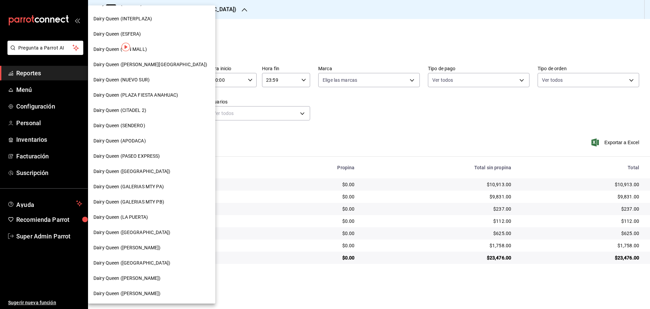
scroll to position [169, 0]
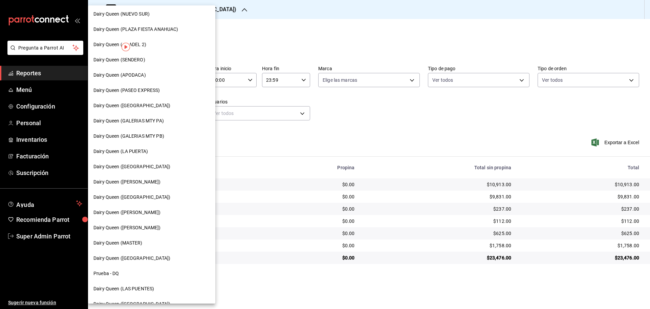
click at [155, 214] on span "Dairy Queen ([PERSON_NAME])" at bounding box center [126, 212] width 67 height 7
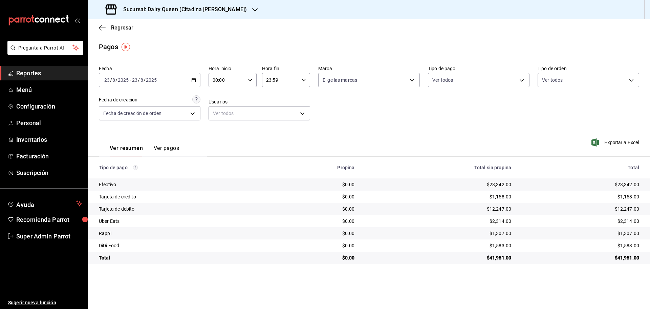
click at [172, 8] on h3 "Sucursal: Dairy Queen (Citadina [PERSON_NAME])" at bounding box center [182, 9] width 129 height 8
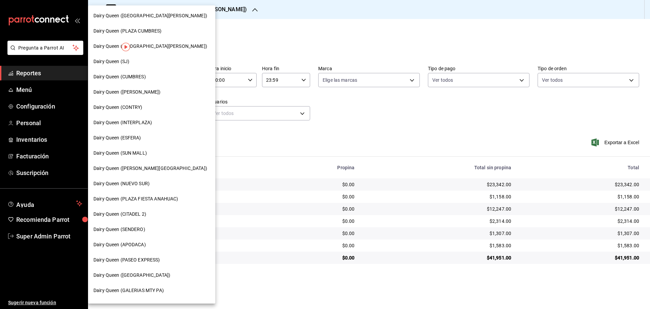
click at [164, 46] on span "Dairy Queen ([GEOGRAPHIC_DATA][PERSON_NAME])" at bounding box center [150, 46] width 114 height 7
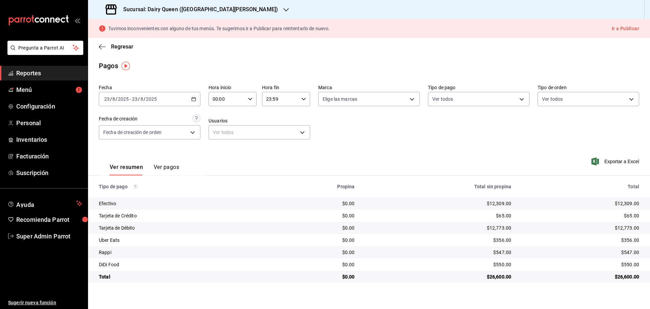
click at [197, 8] on h3 "Sucursal: Dairy Queen ([GEOGRAPHIC_DATA][PERSON_NAME])" at bounding box center [198, 9] width 160 height 8
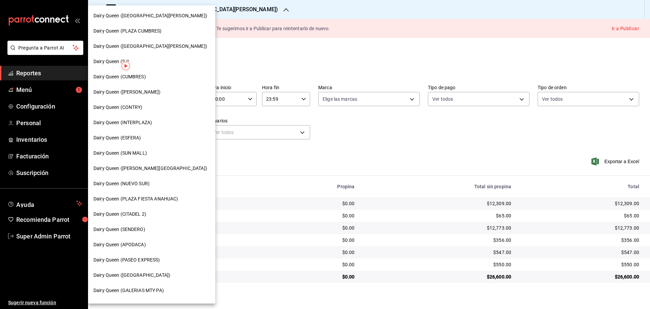
click at [145, 92] on span "Dairy Queen ([PERSON_NAME])" at bounding box center [126, 91] width 67 height 7
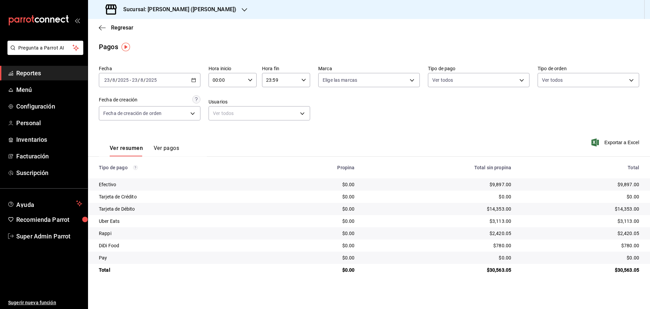
click at [181, 4] on div "Sucursal: [PERSON_NAME] ([PERSON_NAME])" at bounding box center [171, 9] width 156 height 19
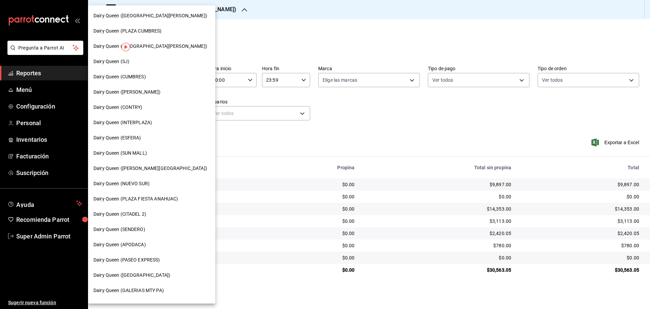
click at [164, 15] on span "Dairy Queen ([GEOGRAPHIC_DATA][PERSON_NAME])" at bounding box center [150, 15] width 114 height 7
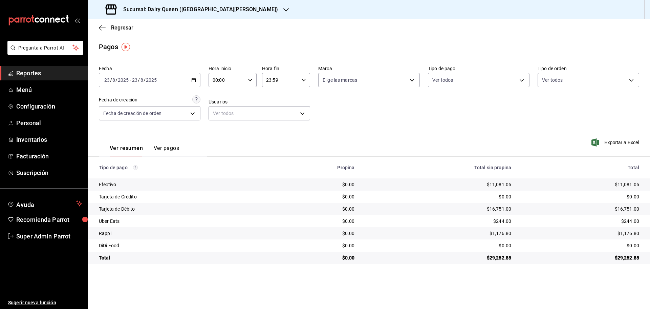
click at [181, 15] on div "Sucursal: Dairy Queen ([GEOGRAPHIC_DATA][PERSON_NAME])" at bounding box center [192, 9] width 198 height 19
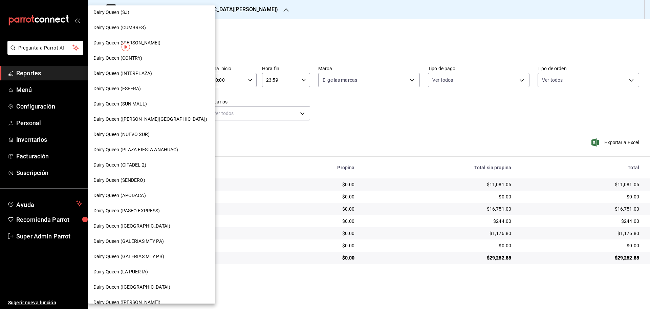
scroll to position [113, 0]
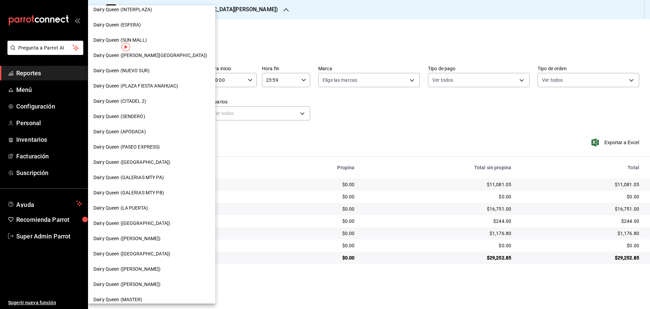
click at [161, 197] on div "Dairy Queen (GALERIAS MTY PB)" at bounding box center [151, 192] width 127 height 15
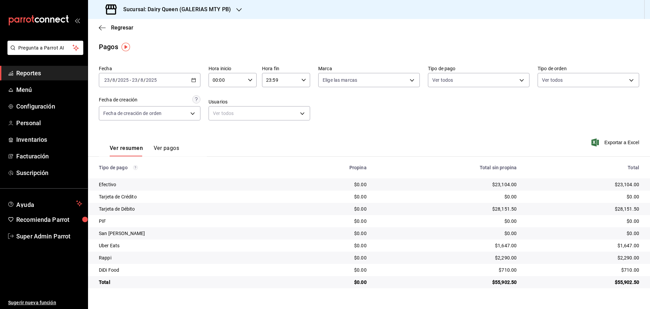
click at [220, 10] on h3 "Sucursal: Dairy Queen (GALERIAS MTY PB)" at bounding box center [174, 9] width 113 height 8
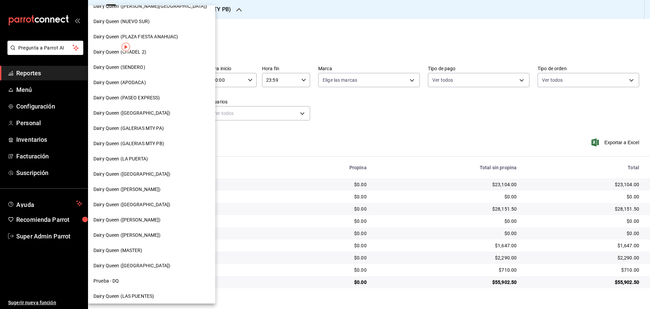
scroll to position [169, 0]
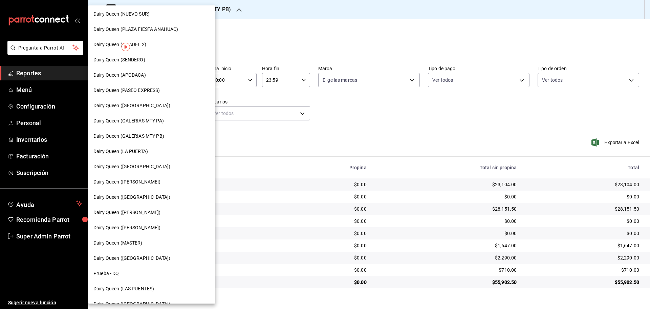
click at [173, 121] on div "Dairy Queen (GALERIAS MTY PA)" at bounding box center [151, 120] width 117 height 7
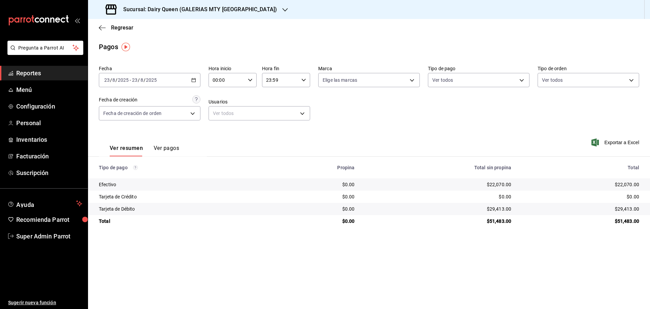
click at [179, 8] on h3 "Sucursal: Dairy Queen (GALERIAS MTY [GEOGRAPHIC_DATA])" at bounding box center [197, 9] width 159 height 8
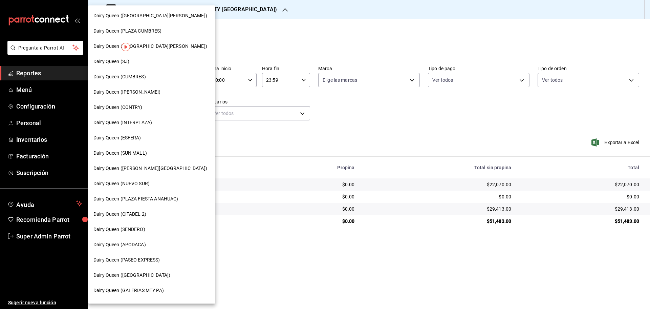
click at [139, 154] on span "Dairy Queen (SUN MALL)" at bounding box center [120, 152] width 54 height 7
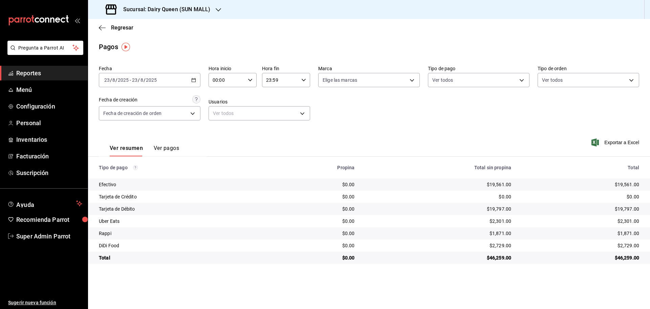
click at [178, 9] on h3 "Sucursal: Dairy Queen (SUN MALL)" at bounding box center [164, 9] width 92 height 8
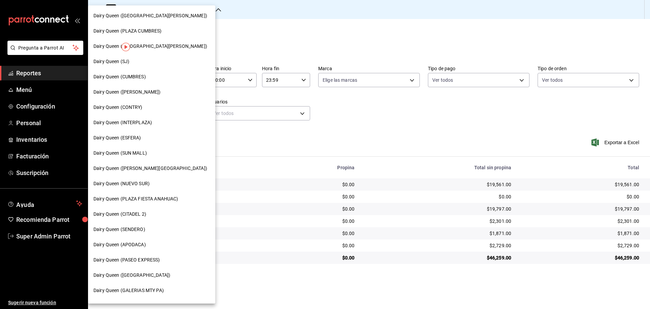
click at [137, 244] on span "Dairy Queen (APODACA)" at bounding box center [119, 244] width 52 height 7
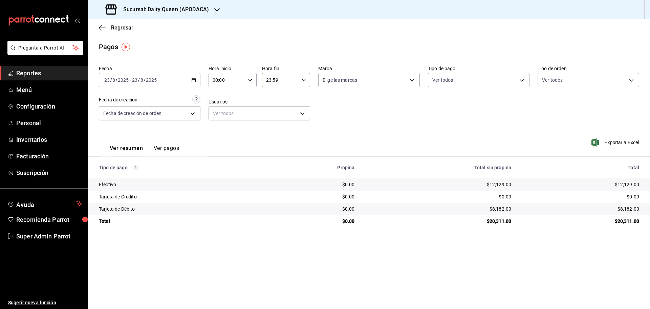
click at [152, 14] on div "Sucursal: Dairy Queen (APODACA)" at bounding box center [157, 9] width 129 height 19
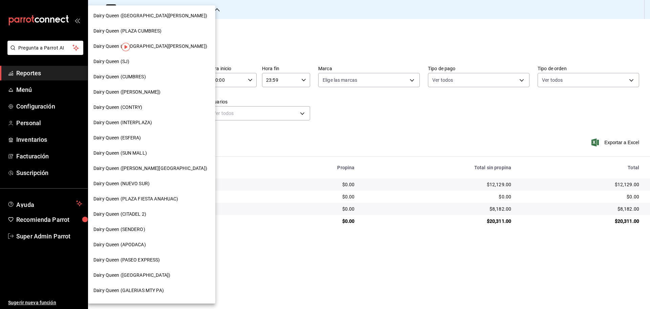
click at [134, 184] on span "Dairy Queen (NUEVO SUR)" at bounding box center [121, 183] width 56 height 7
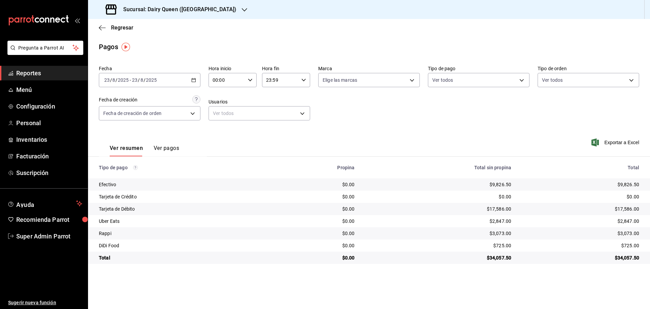
click at [173, 14] on div "Sucursal: Dairy Queen ([GEOGRAPHIC_DATA])" at bounding box center [171, 9] width 156 height 19
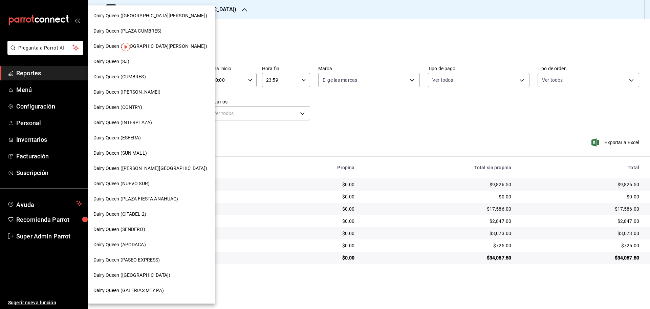
click at [122, 139] on span "Dairy Queen (ESFERA)" at bounding box center [117, 137] width 48 height 7
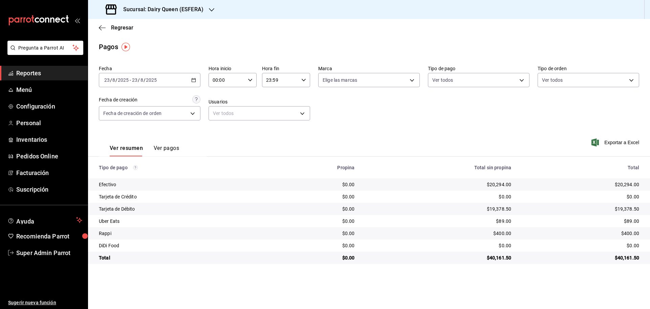
click at [154, 7] on h3 "Sucursal: Dairy Queen (ESFERA)" at bounding box center [161, 9] width 86 height 8
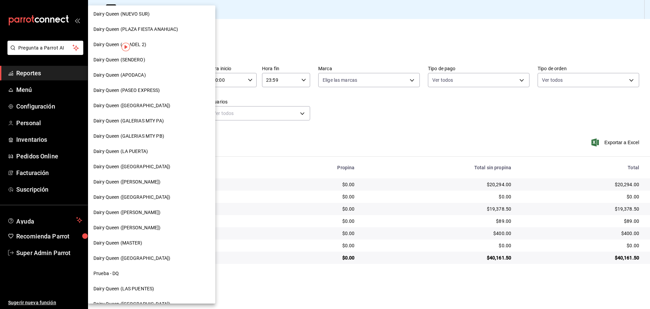
click at [141, 183] on span "Dairy Queen ([PERSON_NAME])" at bounding box center [126, 181] width 67 height 7
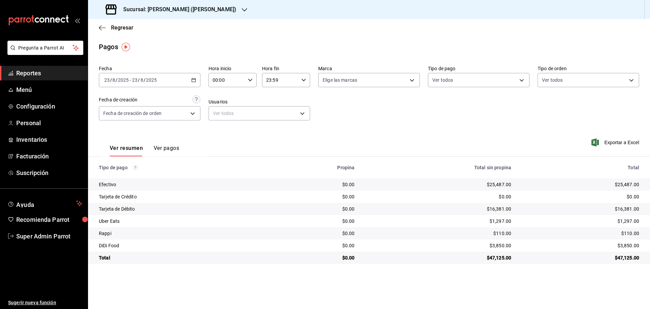
click at [172, 9] on h3 "Sucursal: [PERSON_NAME] ([PERSON_NAME])" at bounding box center [177, 9] width 119 height 8
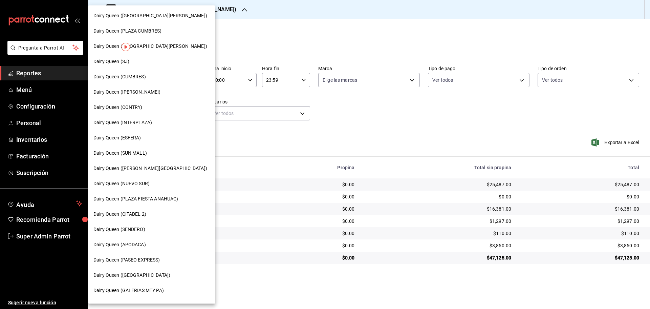
click at [140, 123] on span "Dairy Queen (INTERPLAZA)" at bounding box center [122, 122] width 59 height 7
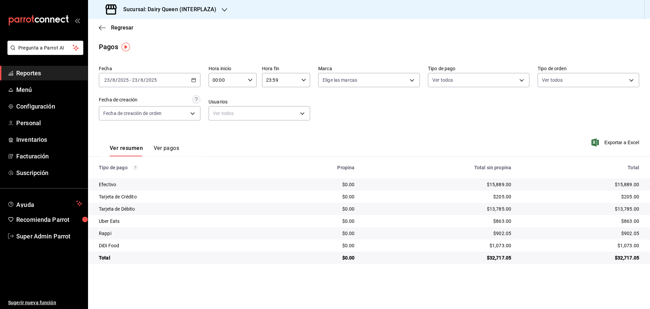
click at [163, 10] on h3 "Sucursal: Dairy Queen (INTERPLAZA)" at bounding box center [167, 9] width 99 height 8
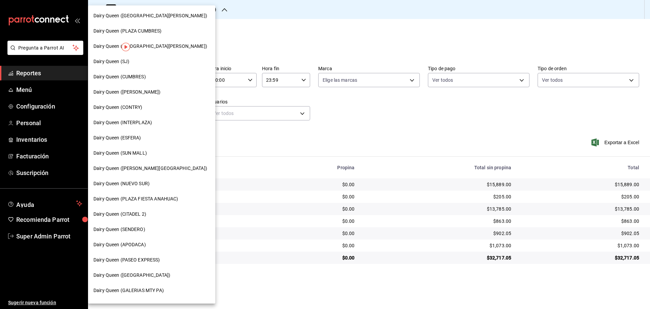
click at [134, 217] on span "Dairy Queen (CITADEL 2)" at bounding box center [119, 213] width 53 height 7
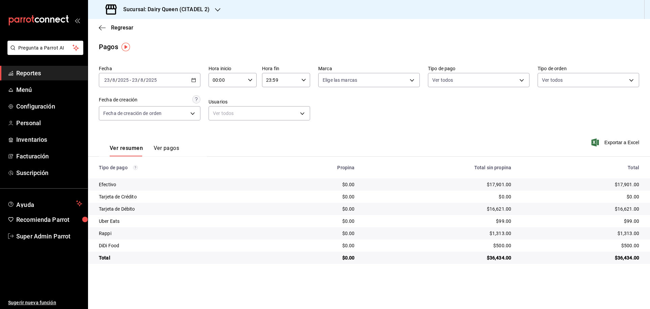
click at [204, 2] on div "Sucursal: Dairy Queen (CITADEL 2)" at bounding box center [158, 9] width 130 height 19
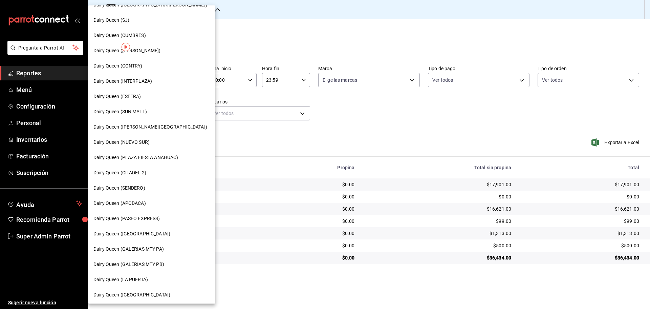
scroll to position [0, 0]
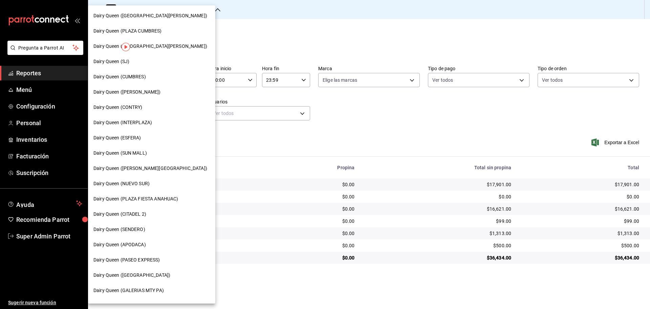
click at [159, 33] on span "Dairy Queen (PLAZA CUMBRES)" at bounding box center [127, 30] width 68 height 7
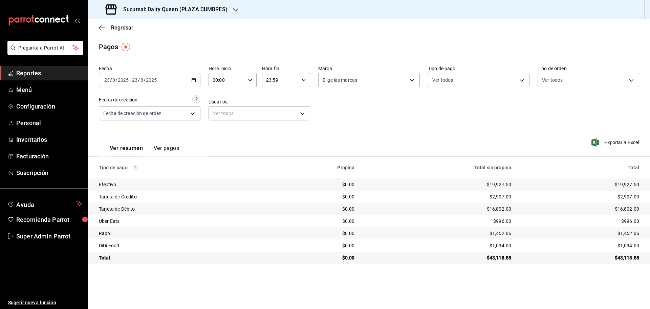
click at [181, 7] on h3 "Sucursal: Dairy Queen (PLAZA CUMBRES)" at bounding box center [173, 9] width 110 height 8
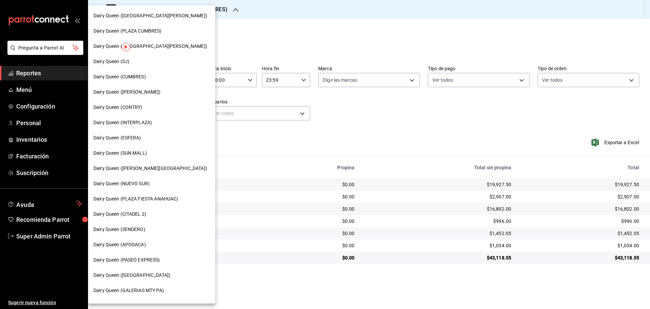
click at [164, 203] on div "Dairy Queen (PLAZA FIESTA ANAHUAC)" at bounding box center [151, 198] width 127 height 15
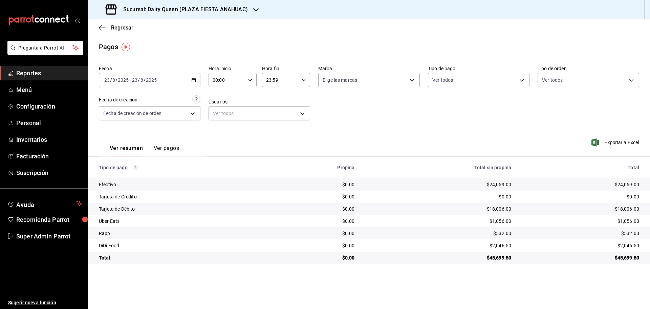
click at [203, 10] on h3 "Sucursal: Dairy Queen (PLAZA FIESTA ANAHUAC)" at bounding box center [183, 9] width 130 height 8
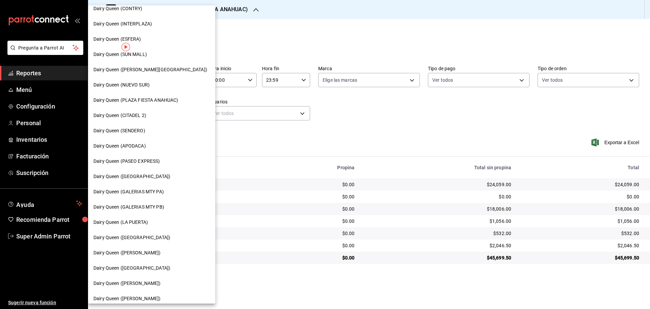
scroll to position [211, 0]
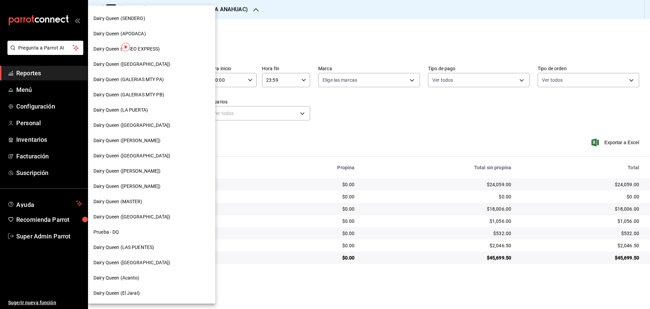
click at [153, 191] on div "Dairy Queen ([PERSON_NAME])" at bounding box center [151, 185] width 127 height 15
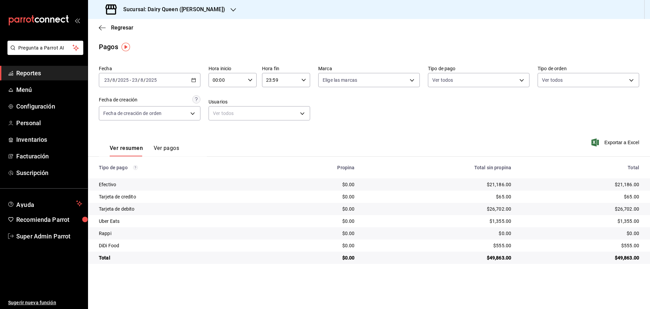
click at [140, 6] on h3 "Sucursal: Dairy Queen ([PERSON_NAME])" at bounding box center [171, 9] width 107 height 8
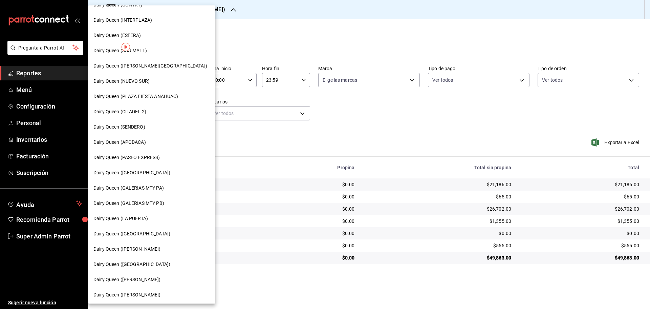
scroll to position [169, 0]
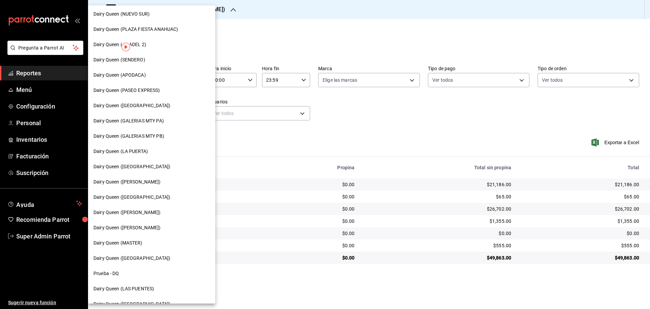
click at [144, 256] on span "Dairy Queen ([GEOGRAPHIC_DATA])" at bounding box center [131, 257] width 77 height 7
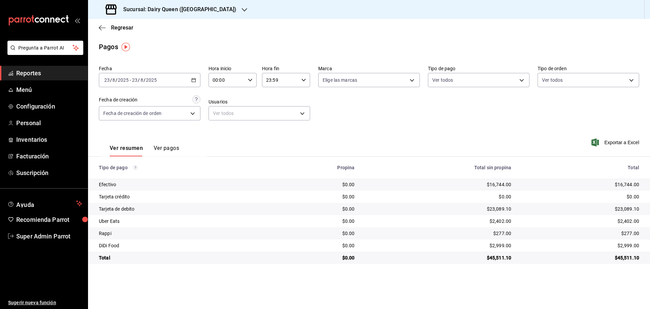
click at [188, 10] on h3 "Sucursal: Dairy Queen ([GEOGRAPHIC_DATA])" at bounding box center [177, 9] width 119 height 8
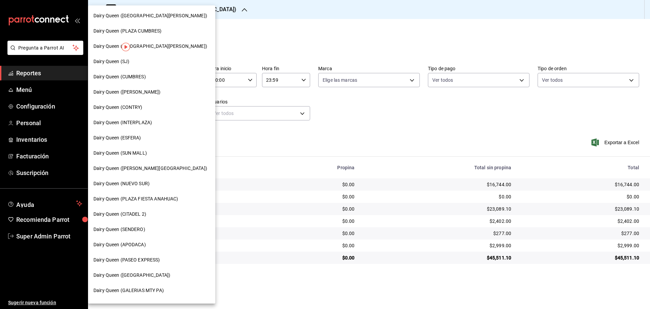
click at [284, 43] on div at bounding box center [325, 154] width 650 height 309
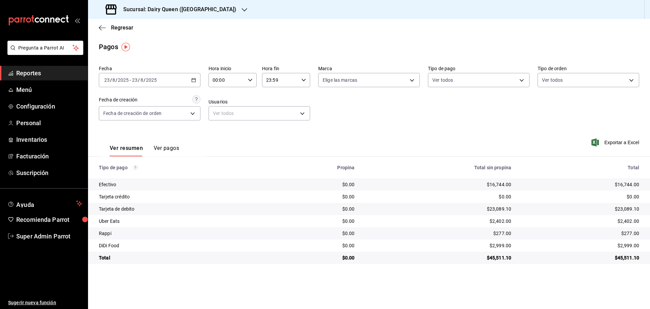
click at [203, 3] on div "Sucursal: Dairy Queen ([GEOGRAPHIC_DATA])" at bounding box center [171, 9] width 156 height 19
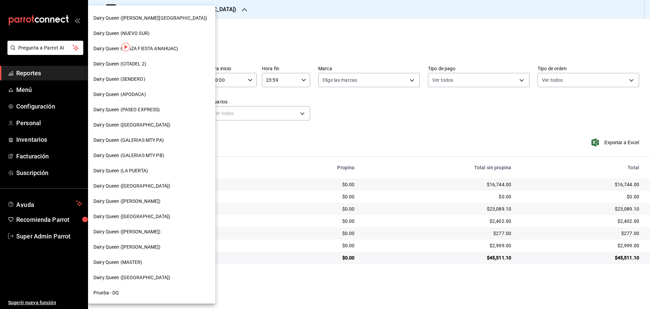
scroll to position [211, 0]
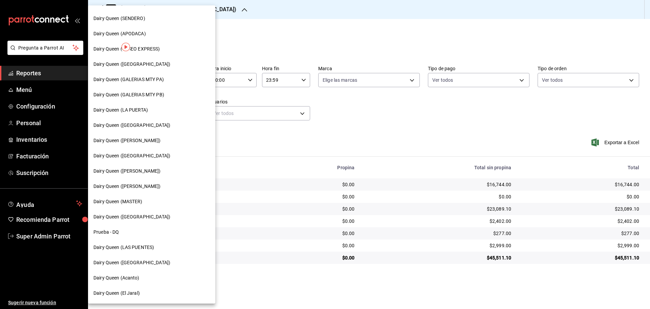
click at [130, 279] on span "Dairy Queen (Acanto)" at bounding box center [116, 277] width 46 height 7
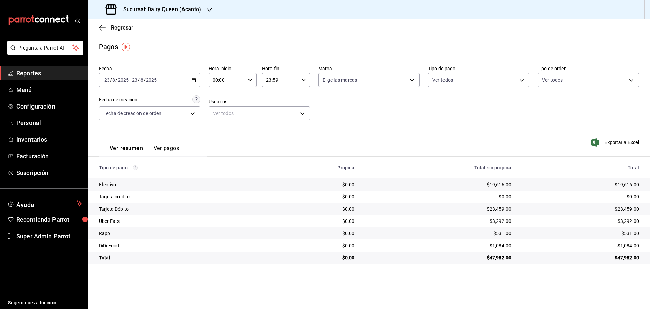
click at [177, 14] on div "Sucursal: Dairy Queen (Acanto)" at bounding box center [153, 9] width 121 height 19
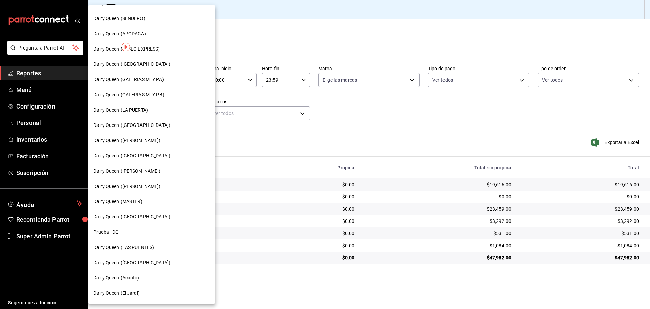
click at [140, 292] on div "Dairy Queen (El Jaral)" at bounding box center [151, 292] width 117 height 7
